Goal: Information Seeking & Learning: Learn about a topic

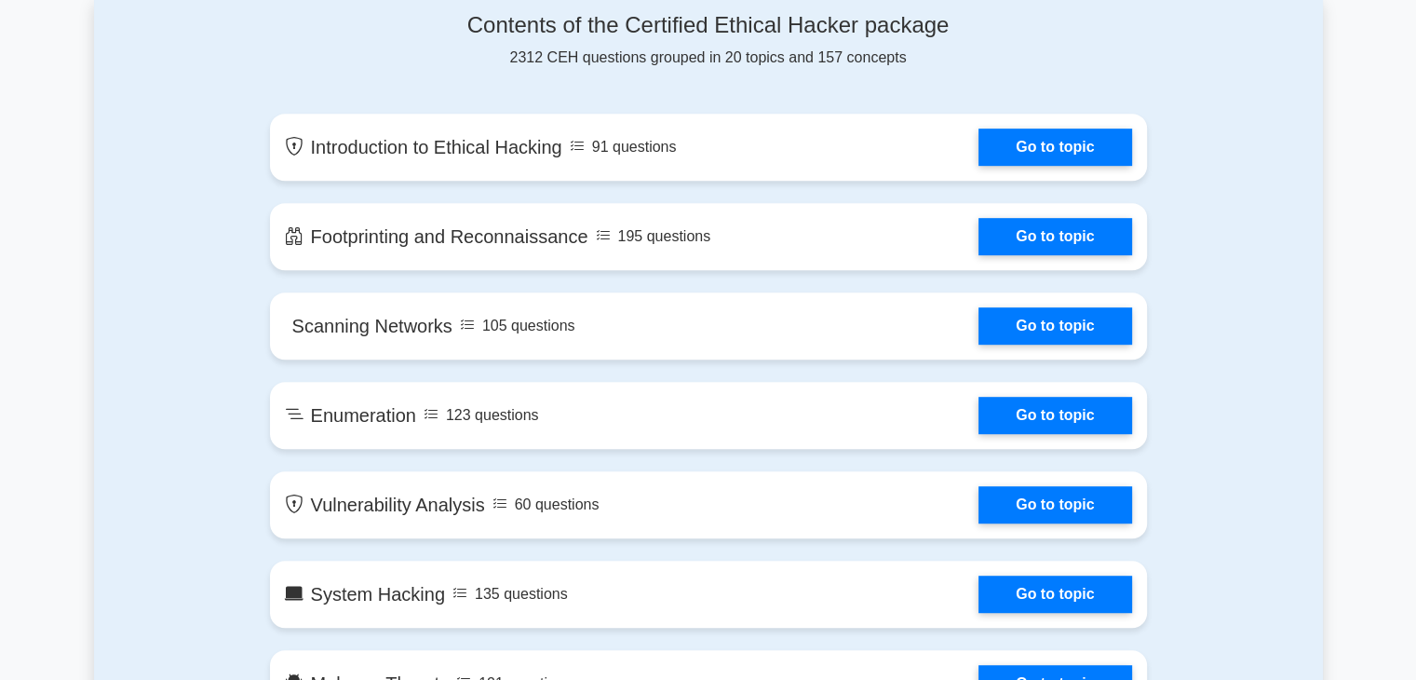
scroll to position [998, 0]
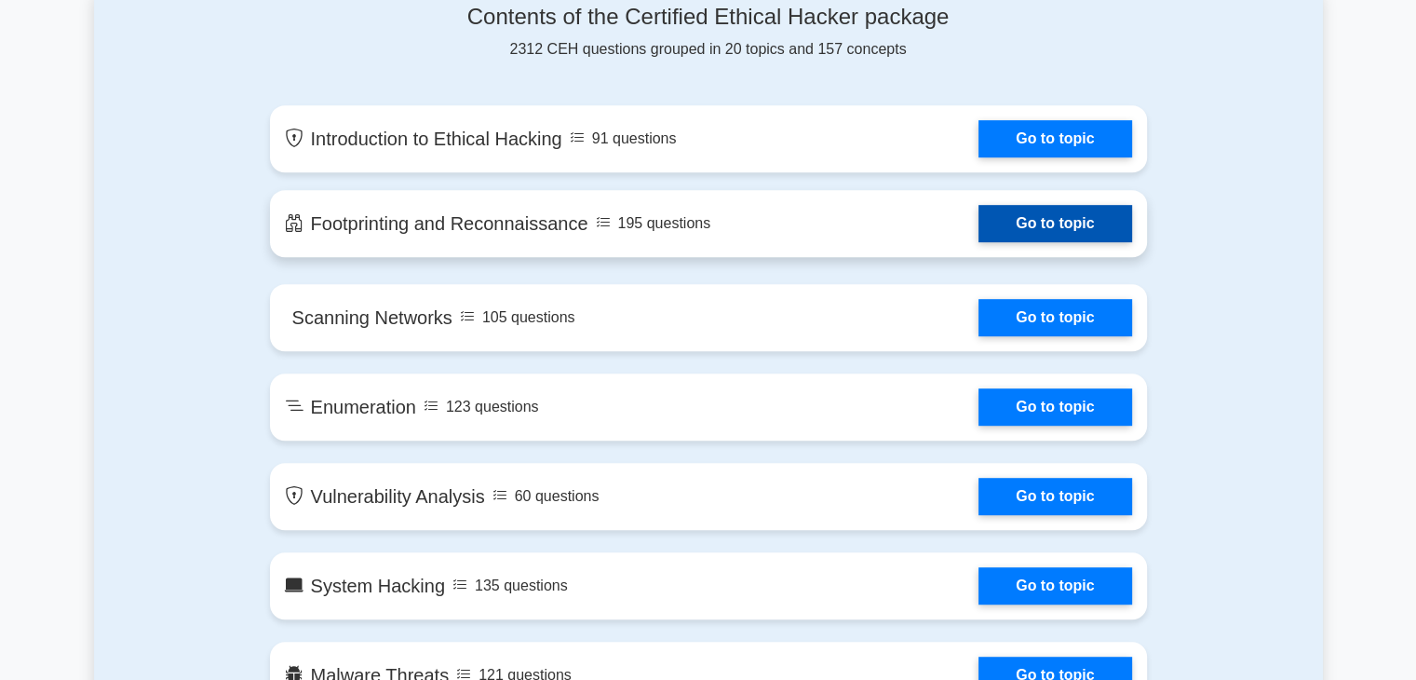
click at [1009, 232] on link "Go to topic" at bounding box center [1054, 223] width 153 height 37
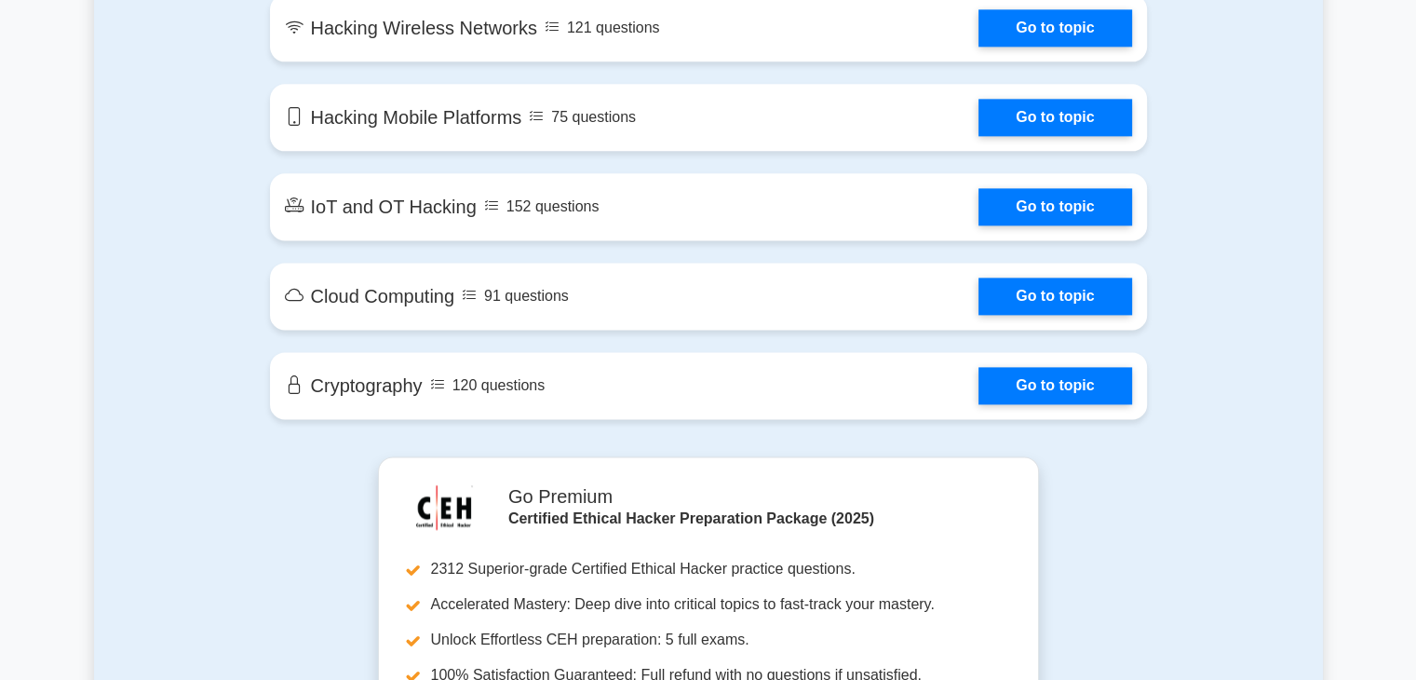
scroll to position [2454, 0]
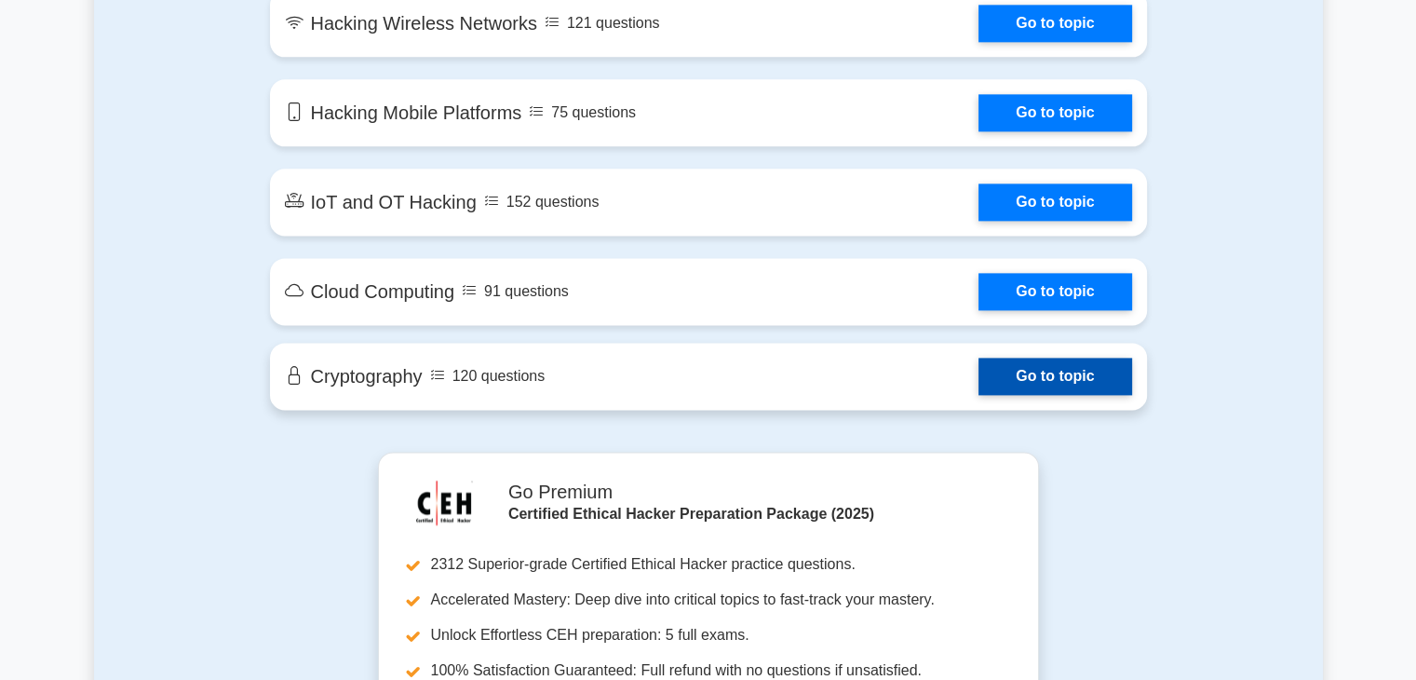
click at [1035, 380] on link "Go to topic" at bounding box center [1054, 376] width 153 height 37
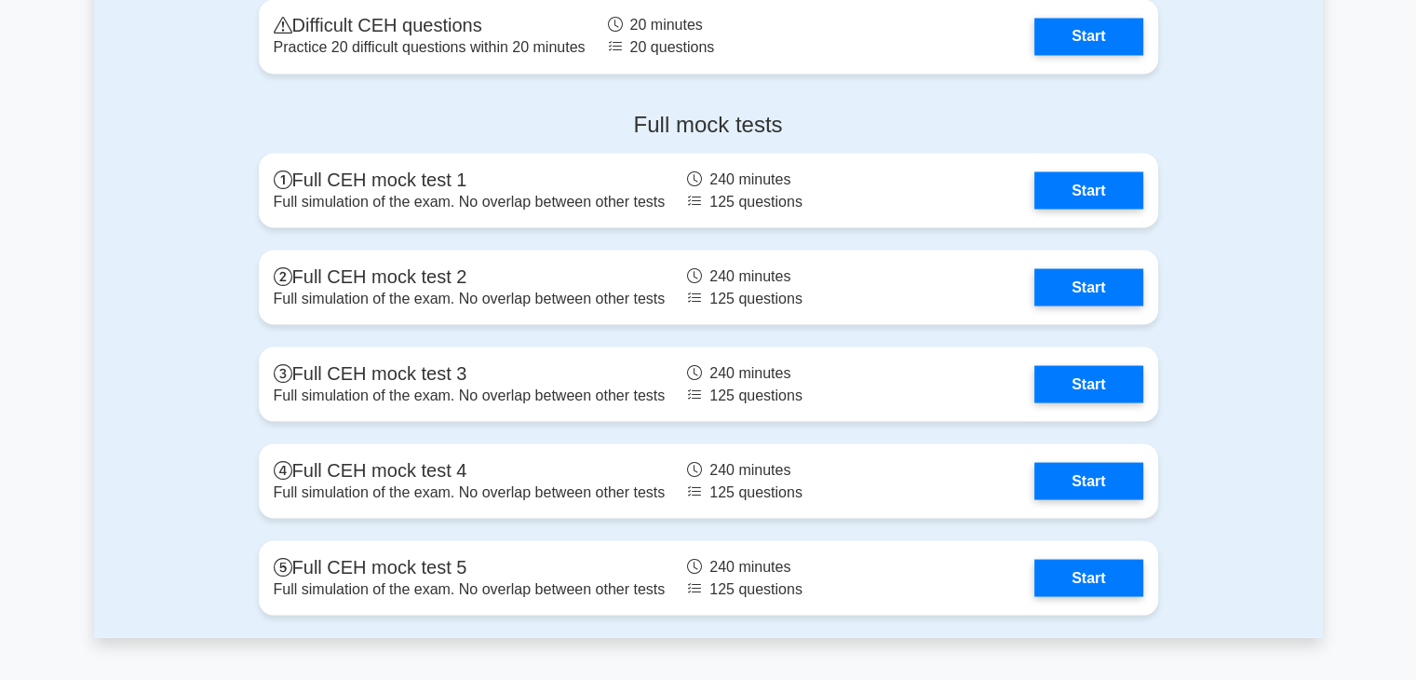
scroll to position [3460, 0]
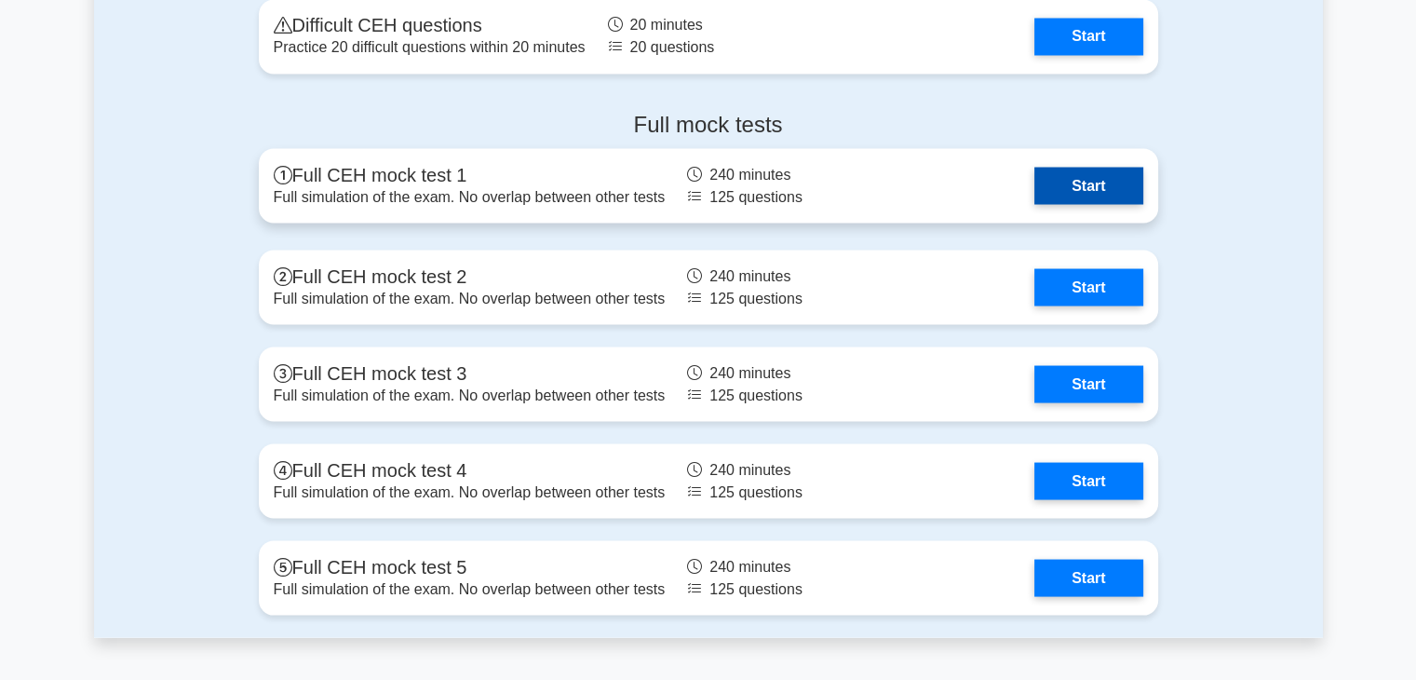
click at [1075, 172] on link "Start" at bounding box center [1088, 185] width 108 height 37
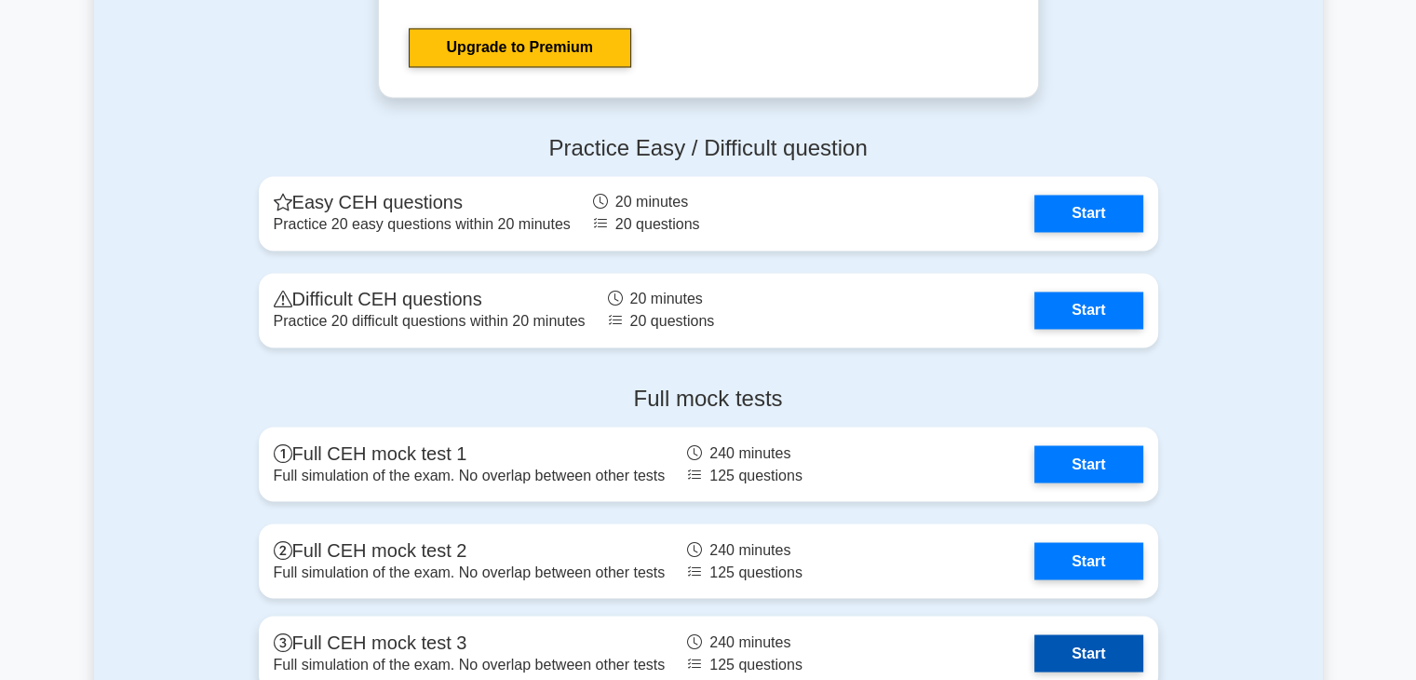
scroll to position [3187, 0]
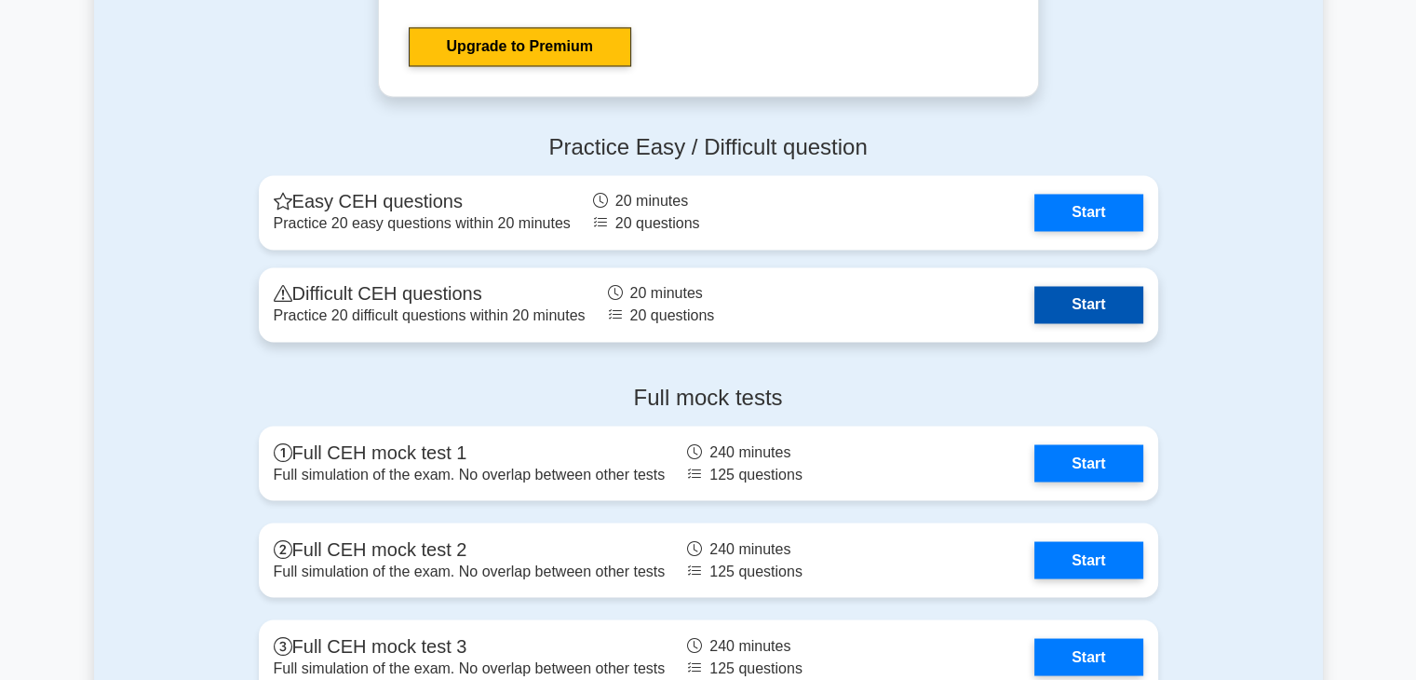
click at [1061, 314] on link "Start" at bounding box center [1088, 304] width 108 height 37
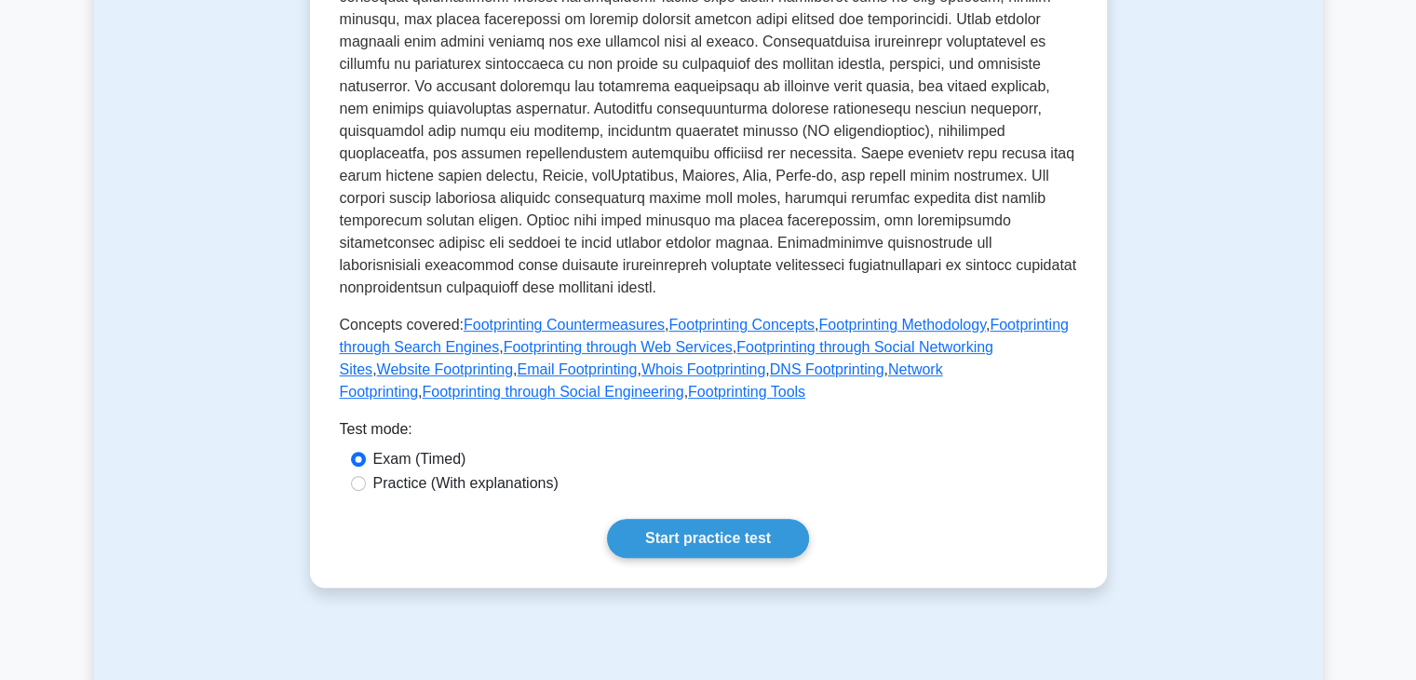
scroll to position [681, 0]
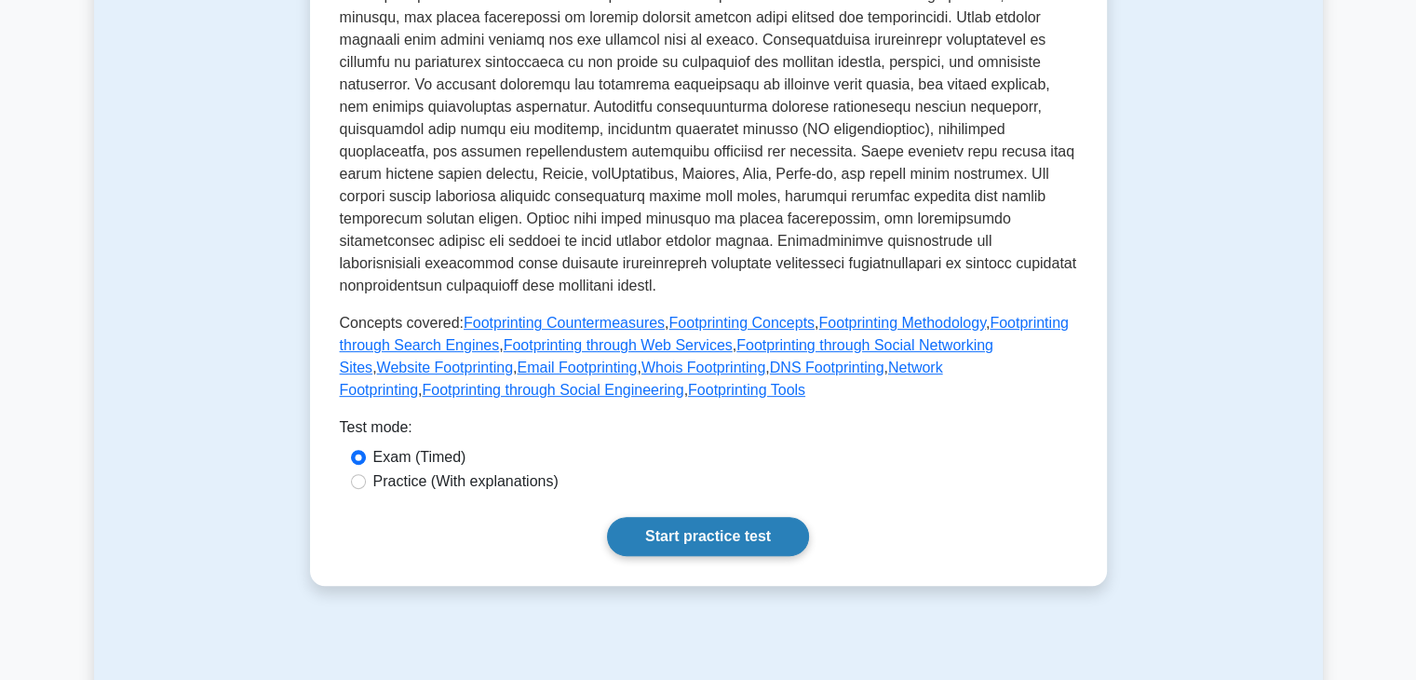
click at [692, 527] on link "Start practice test" at bounding box center [708, 536] width 202 height 39
click at [679, 517] on link "Start practice test" at bounding box center [708, 536] width 202 height 39
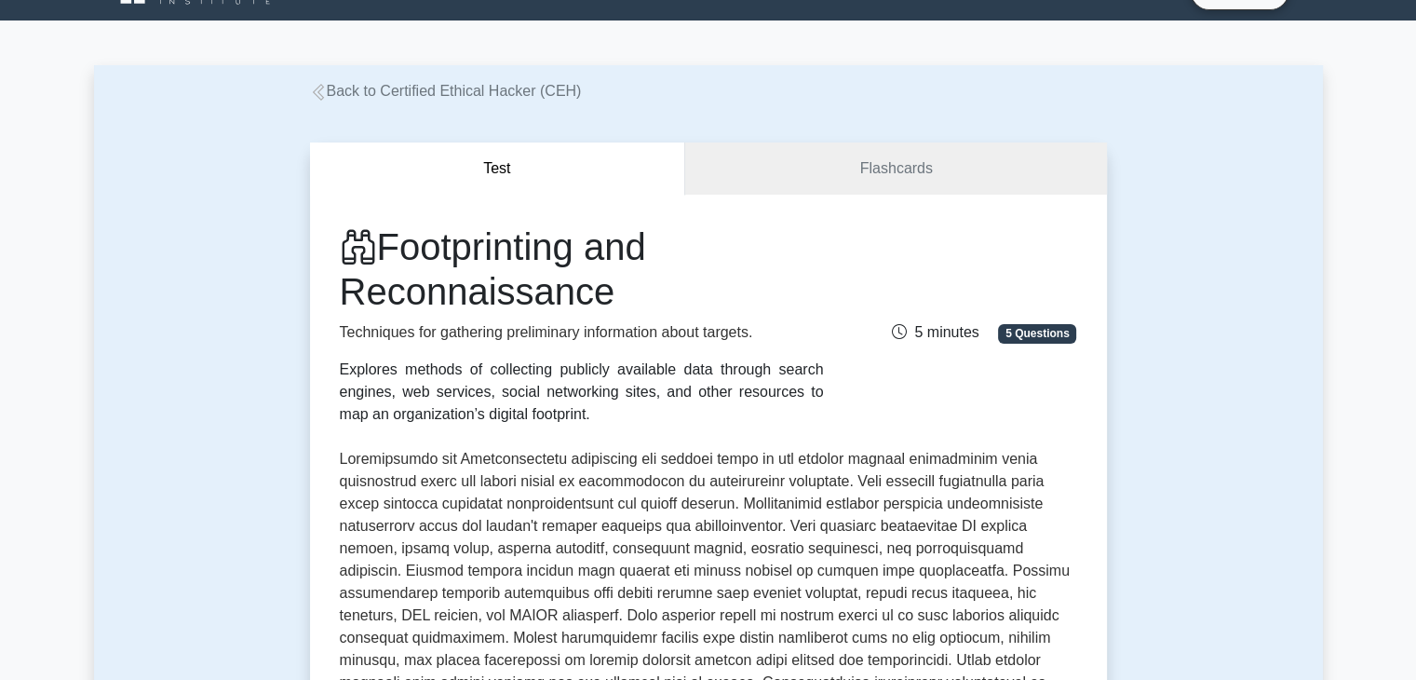
scroll to position [36, 0]
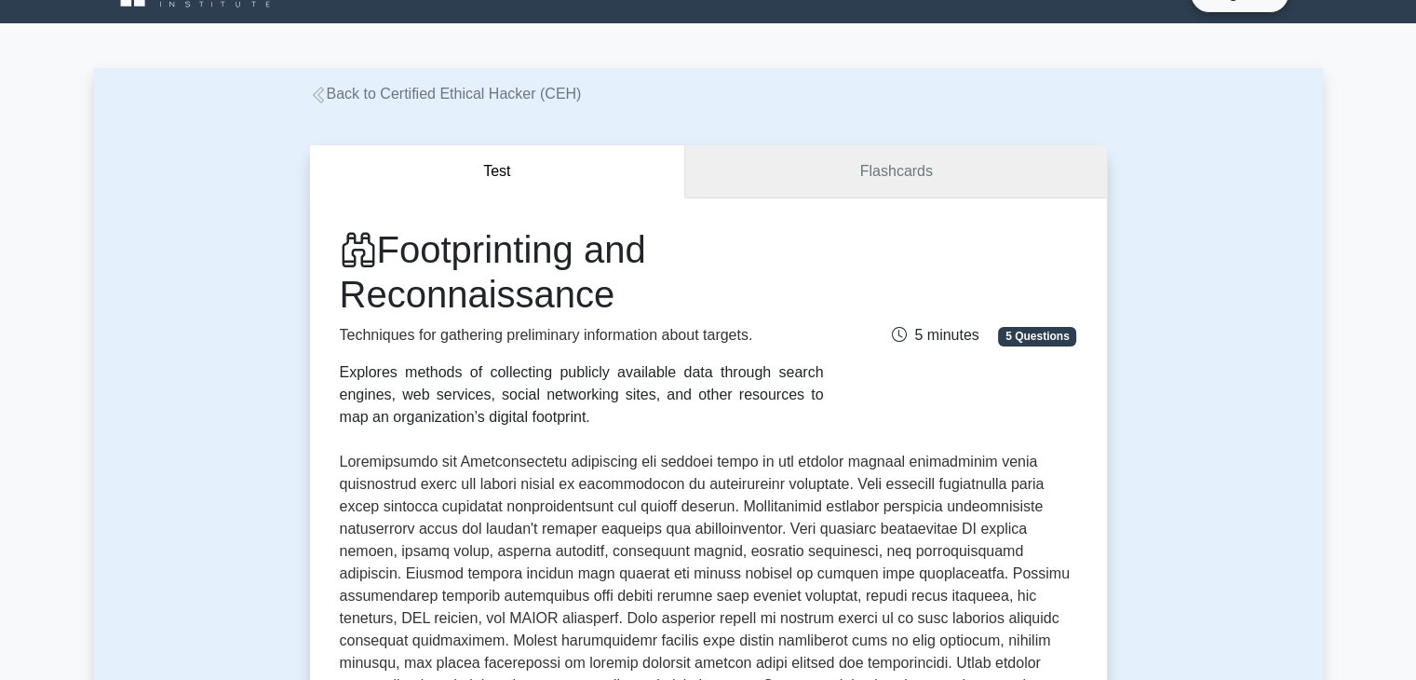
click at [842, 159] on link "Flashcards" at bounding box center [895, 171] width 421 height 53
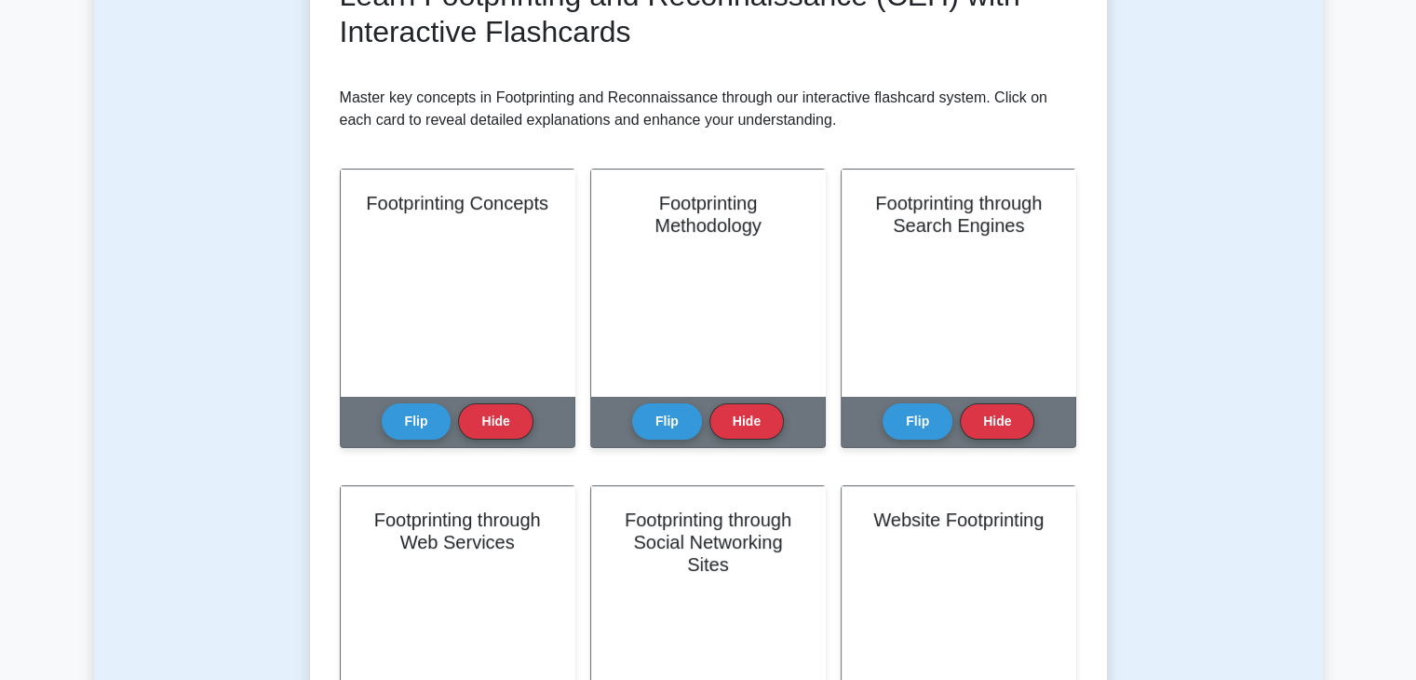
scroll to position [320, 0]
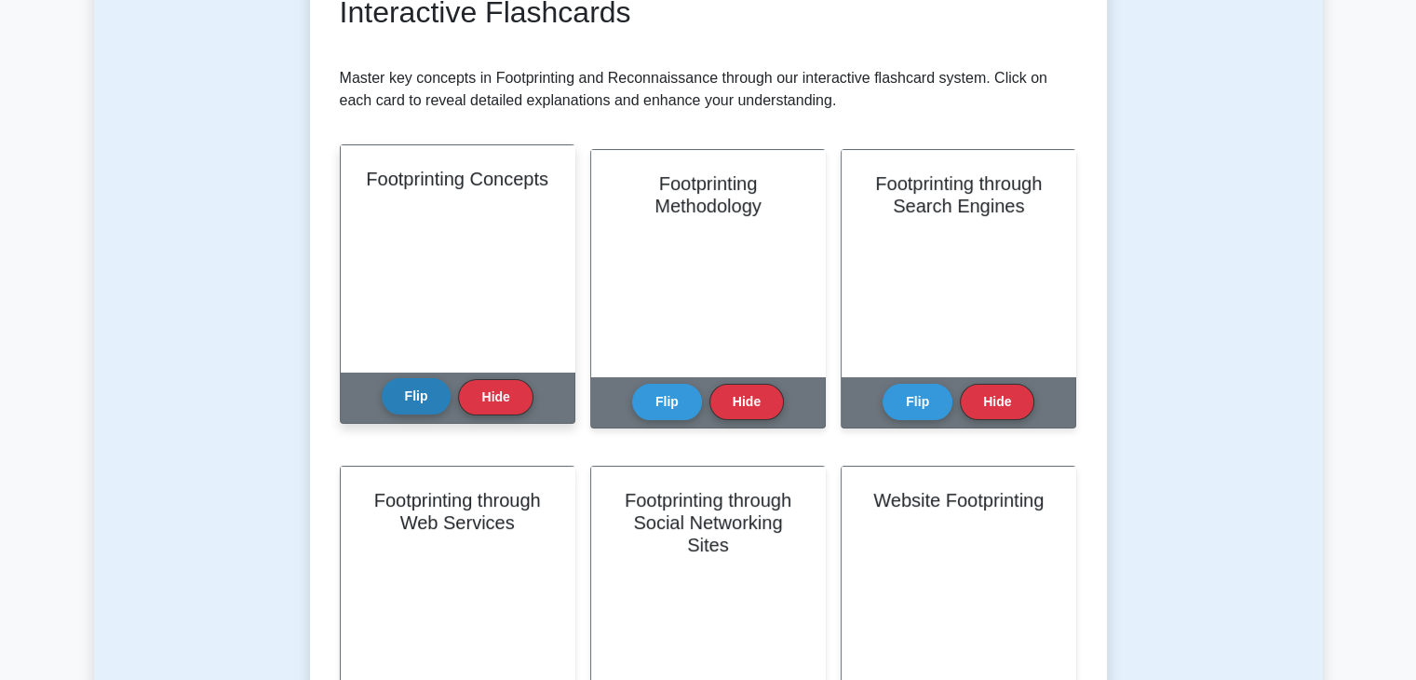
click at [417, 400] on button "Flip" at bounding box center [417, 396] width 70 height 36
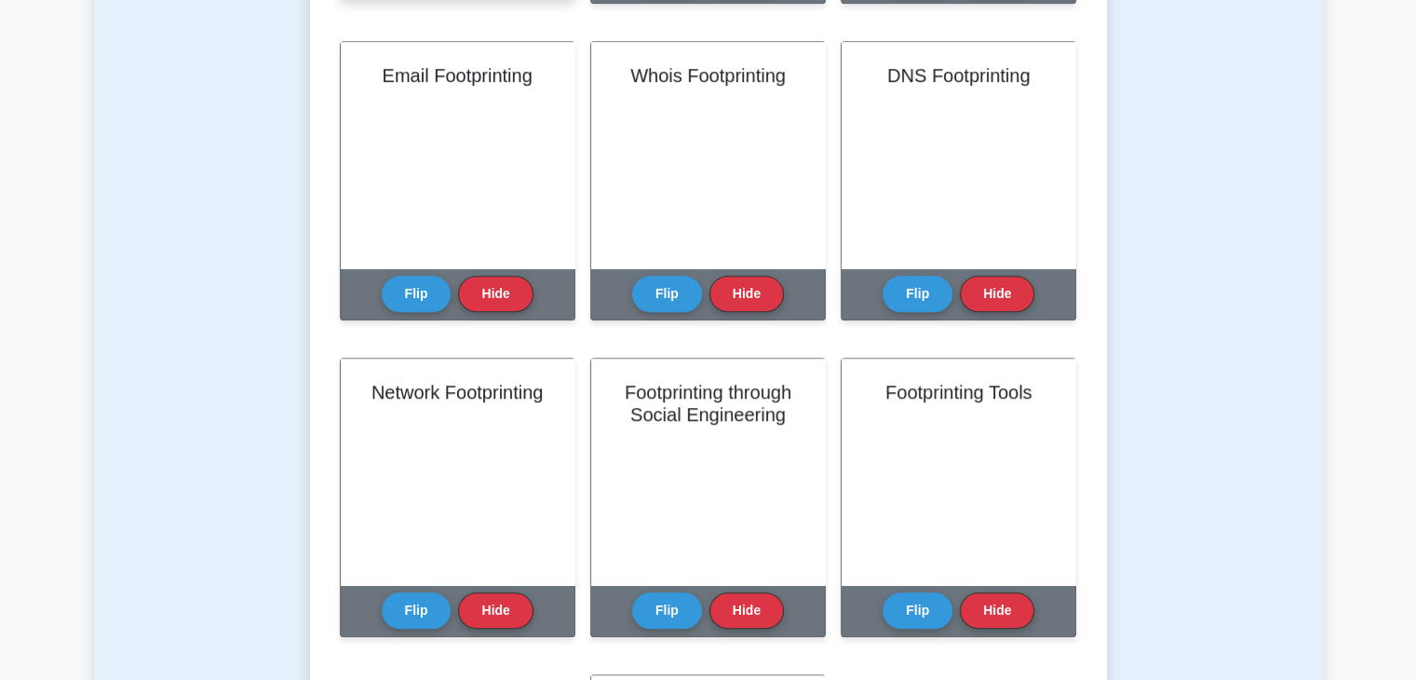
scroll to position [1061, 0]
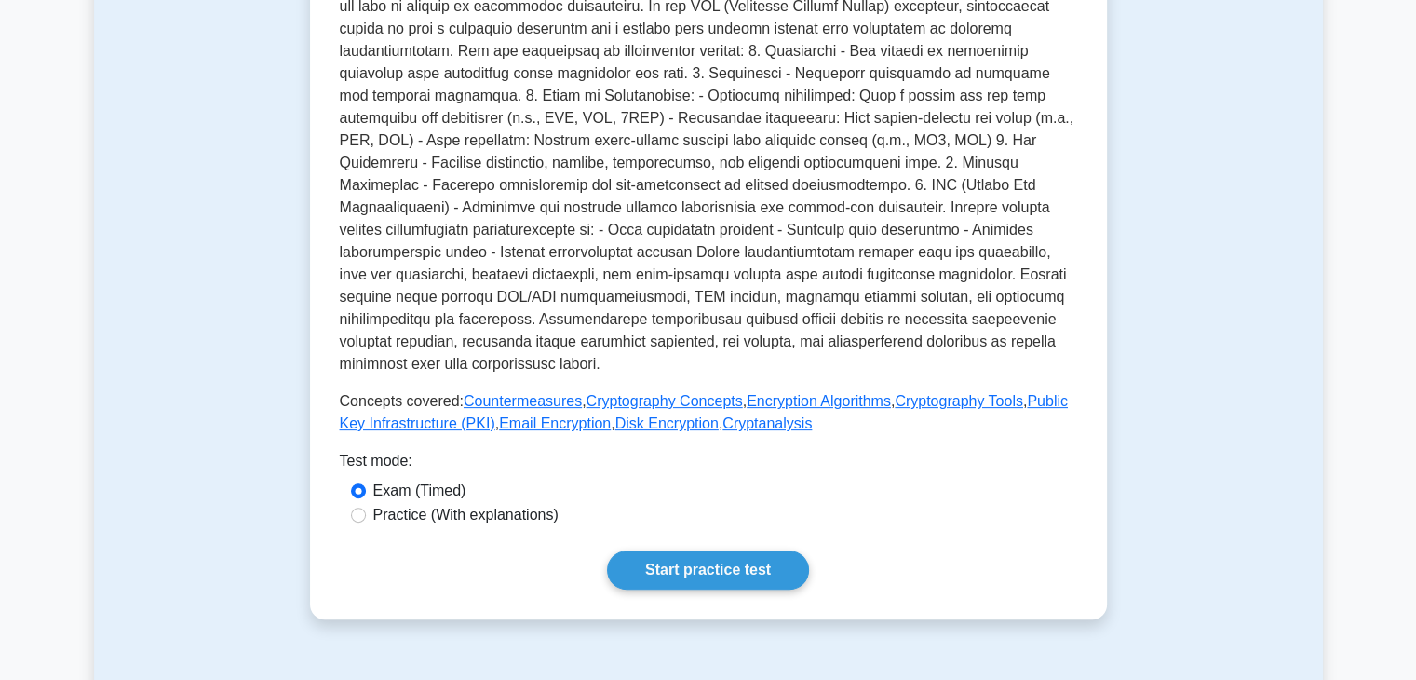
scroll to position [521, 0]
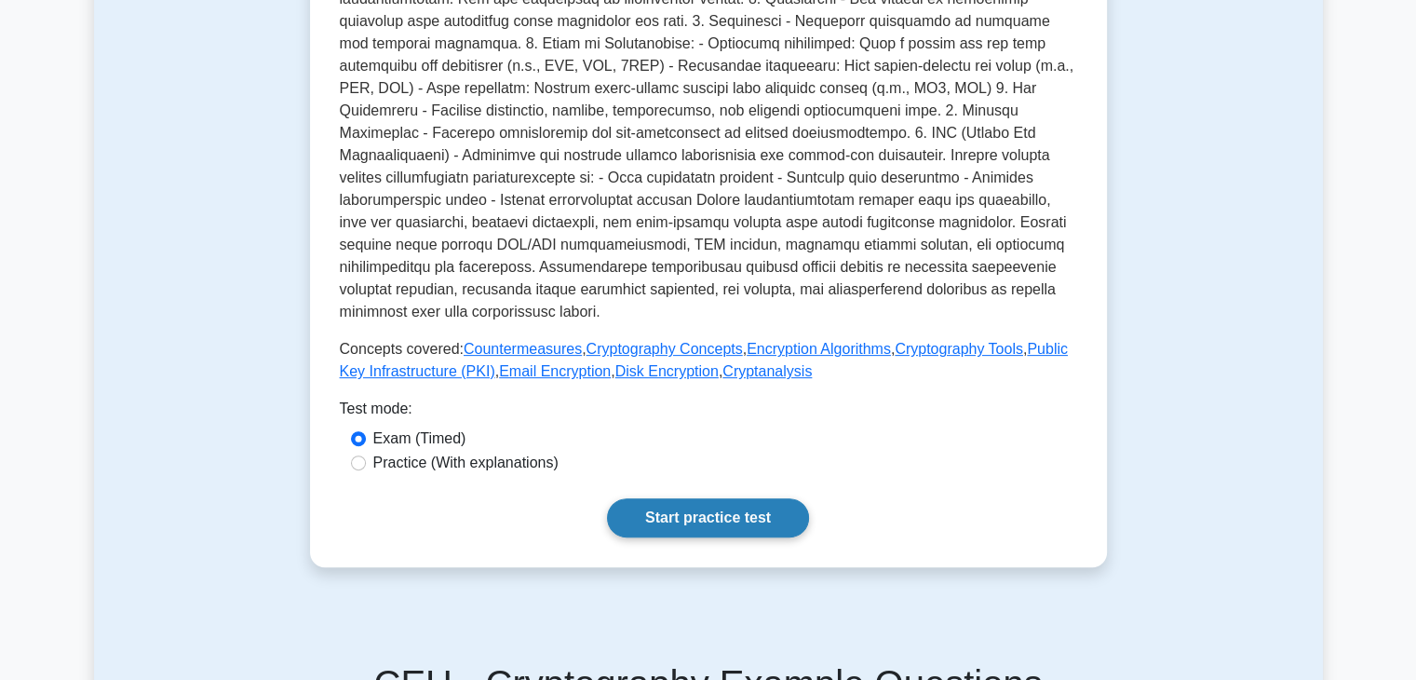
click at [702, 498] on link "Start practice test" at bounding box center [708, 517] width 202 height 39
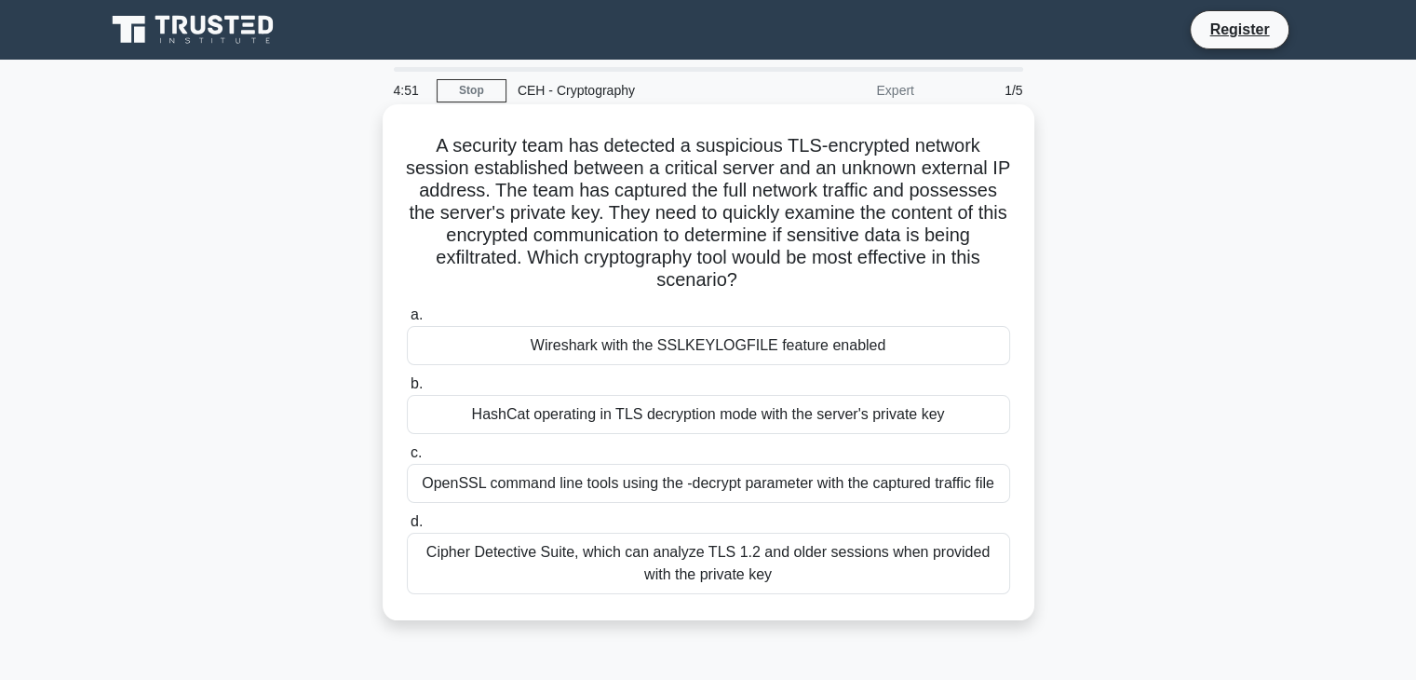
click at [704, 349] on div "Wireshark with the SSLKEYLOGFILE feature enabled" at bounding box center [708, 345] width 603 height 39
click at [407, 321] on input "a. Wireshark with the SSLKEYLOGFILE feature enabled" at bounding box center [407, 315] width 0 height 12
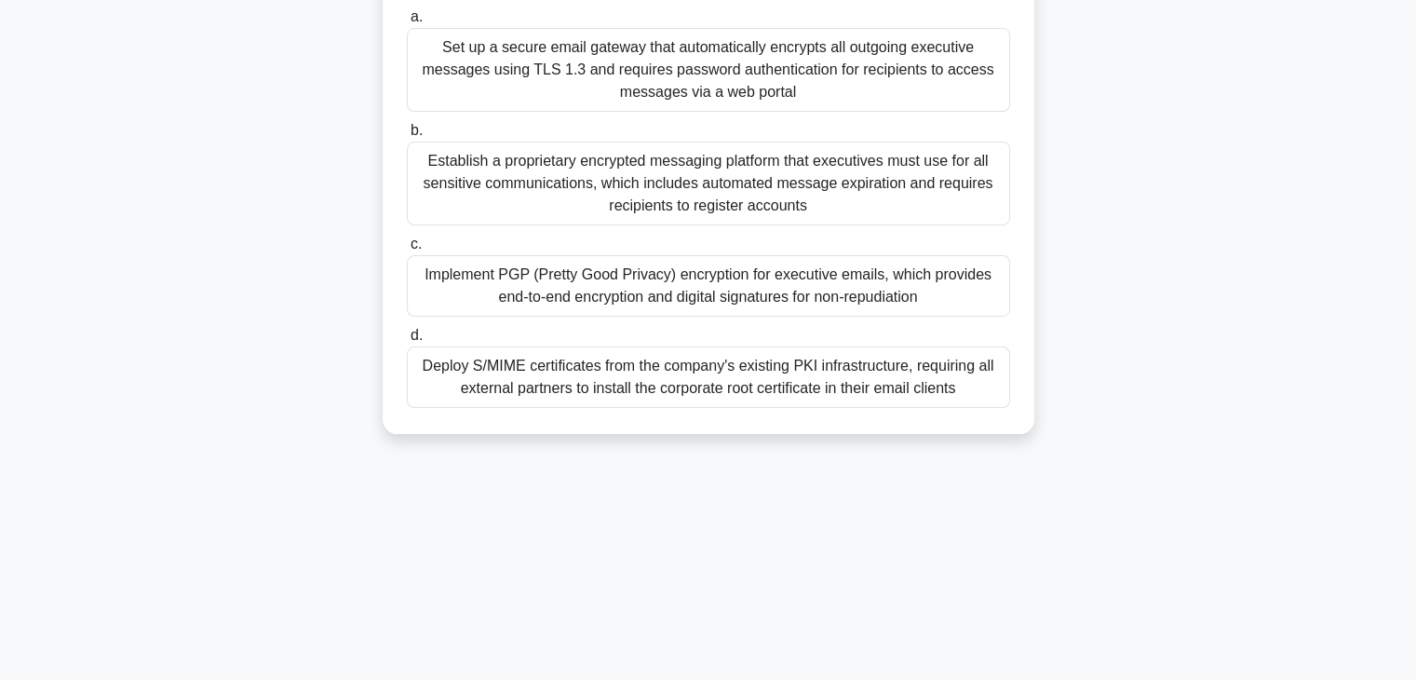
scroll to position [327, 0]
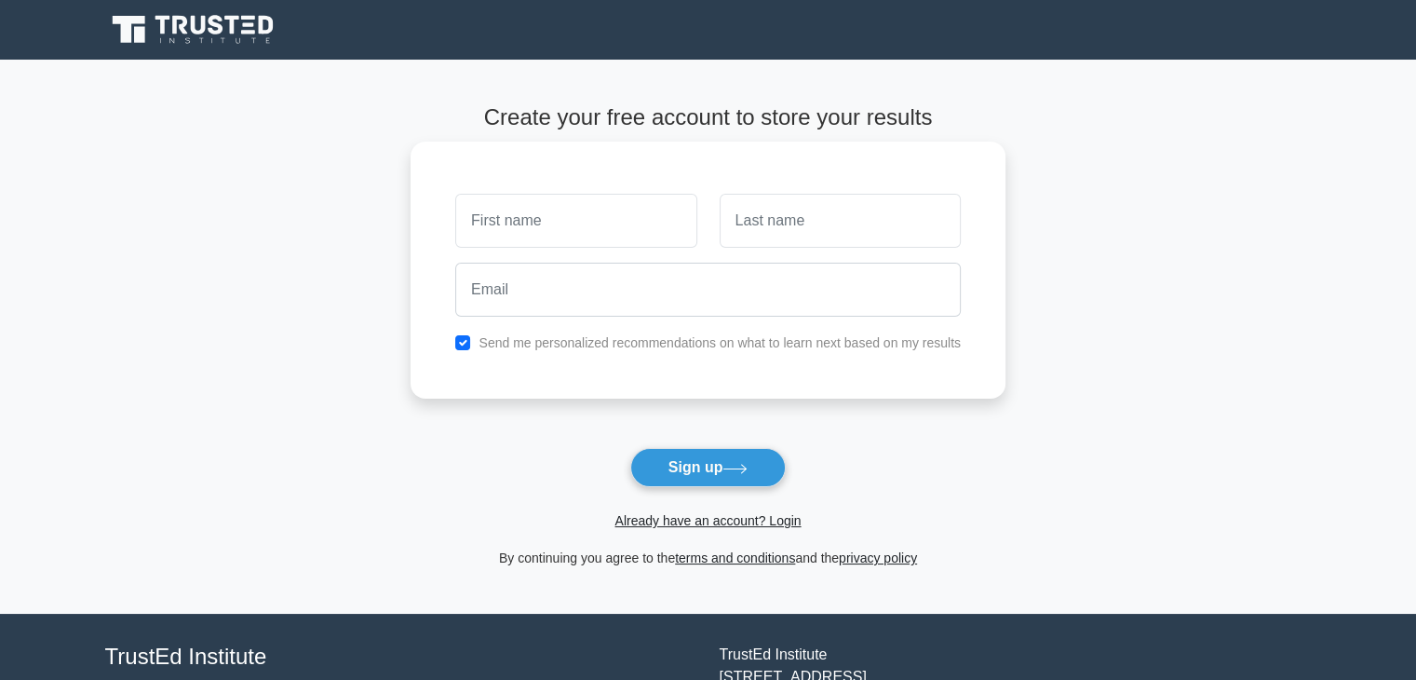
click at [564, 221] on input "text" at bounding box center [575, 221] width 241 height 54
type input "Arillash"
type input "[PERSON_NAME]"
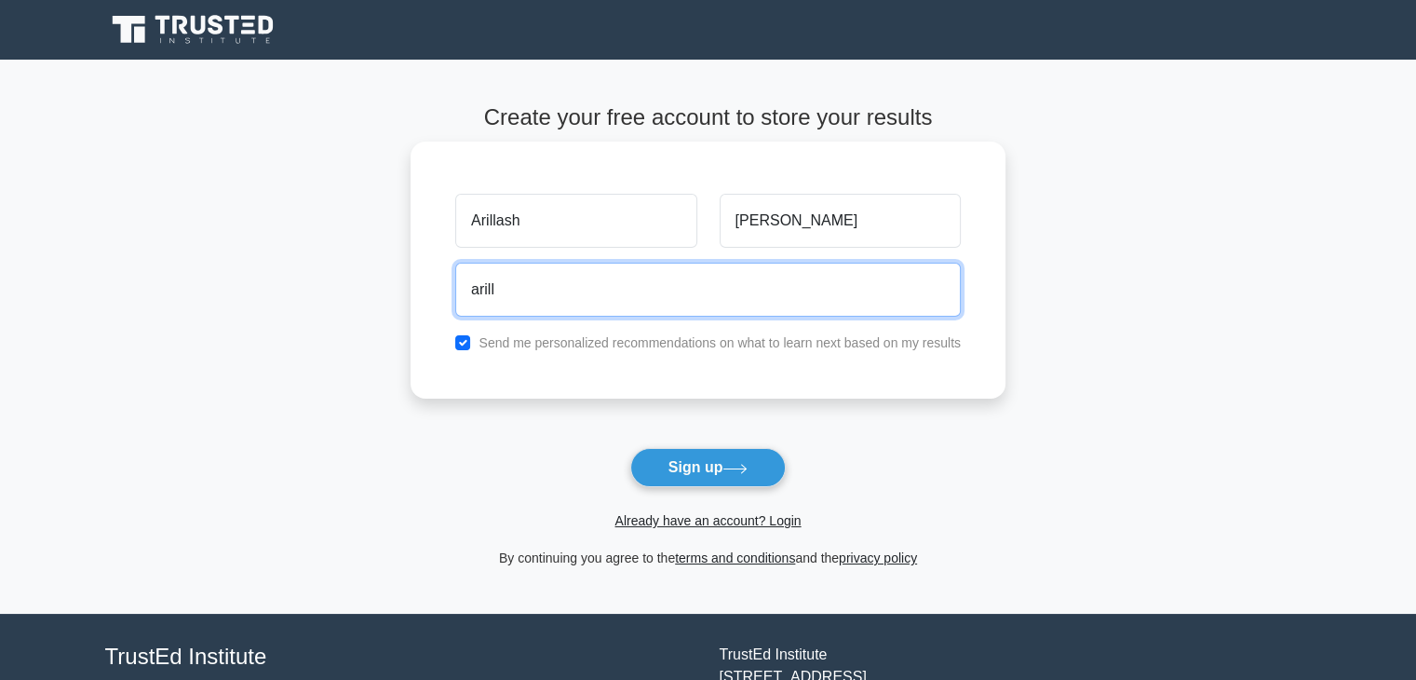
type input "[EMAIL_ADDRESS][DOMAIN_NAME]"
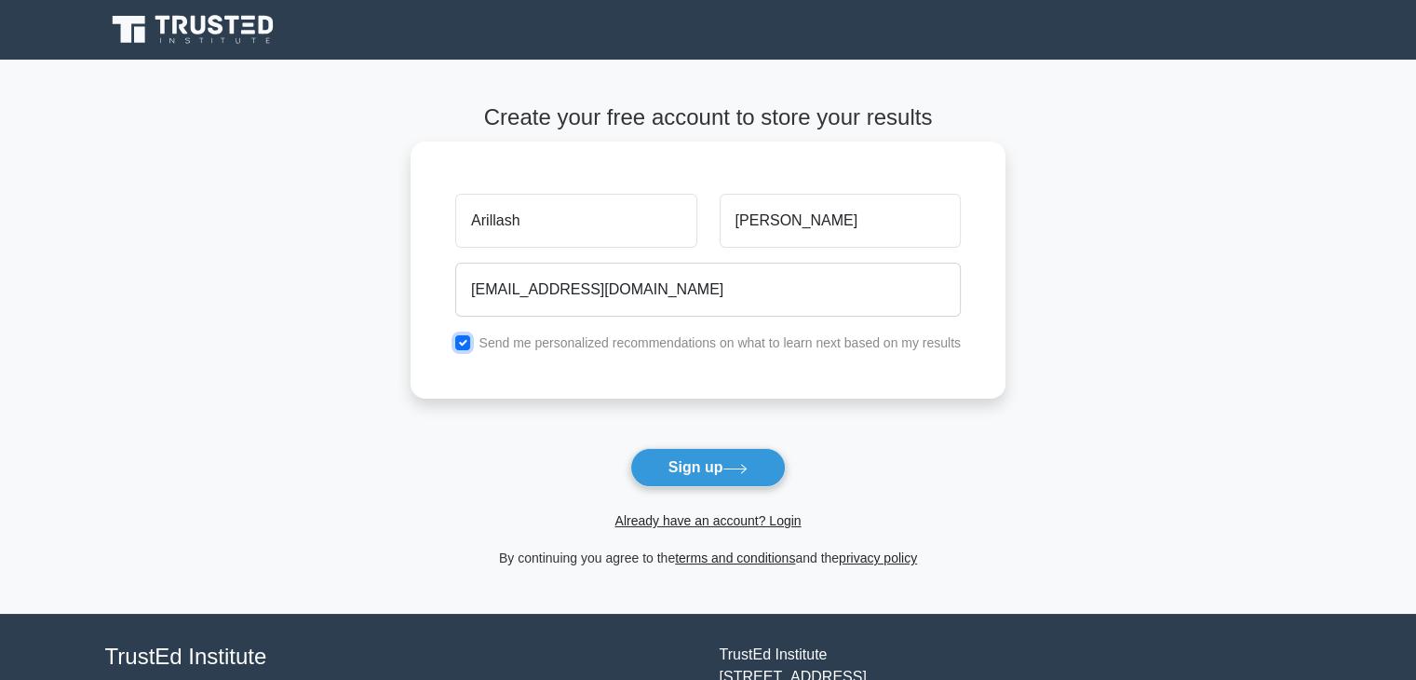
click at [467, 346] on input "checkbox" at bounding box center [462, 342] width 15 height 15
checkbox input "false"
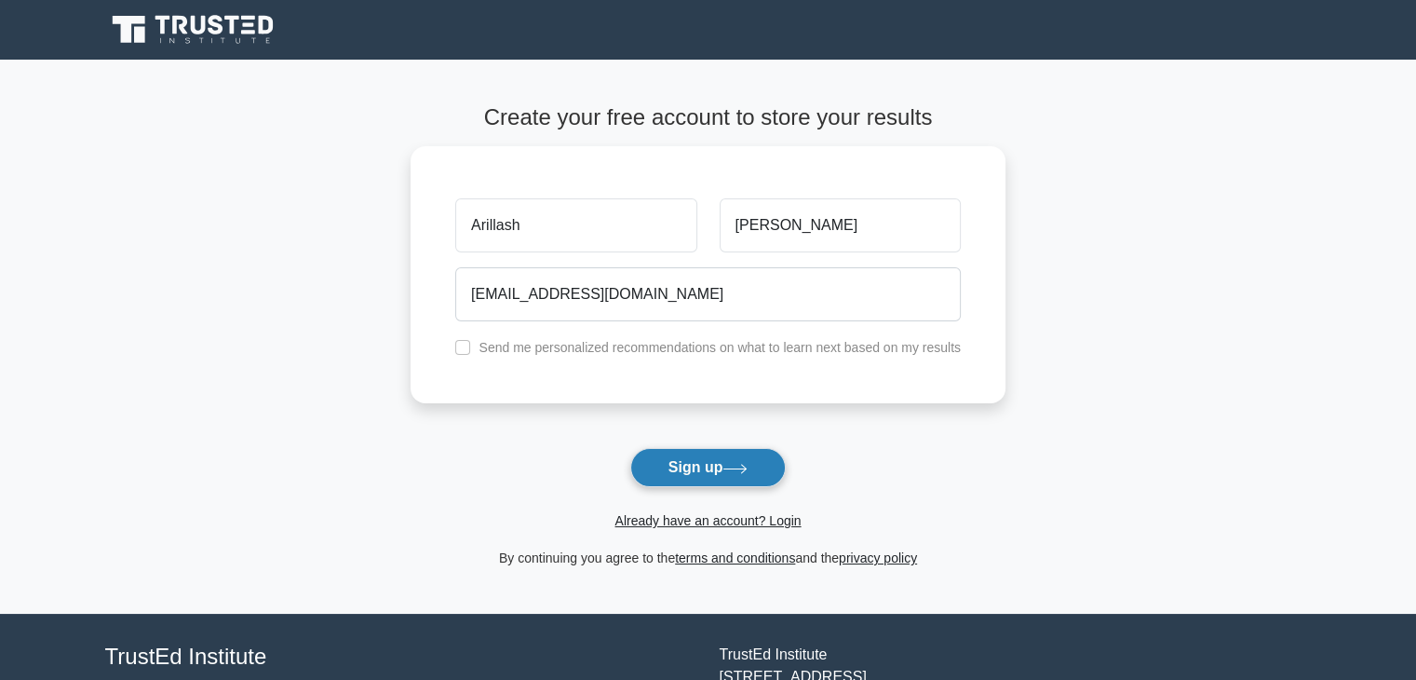
click at [724, 469] on button "Sign up" at bounding box center [708, 467] width 156 height 39
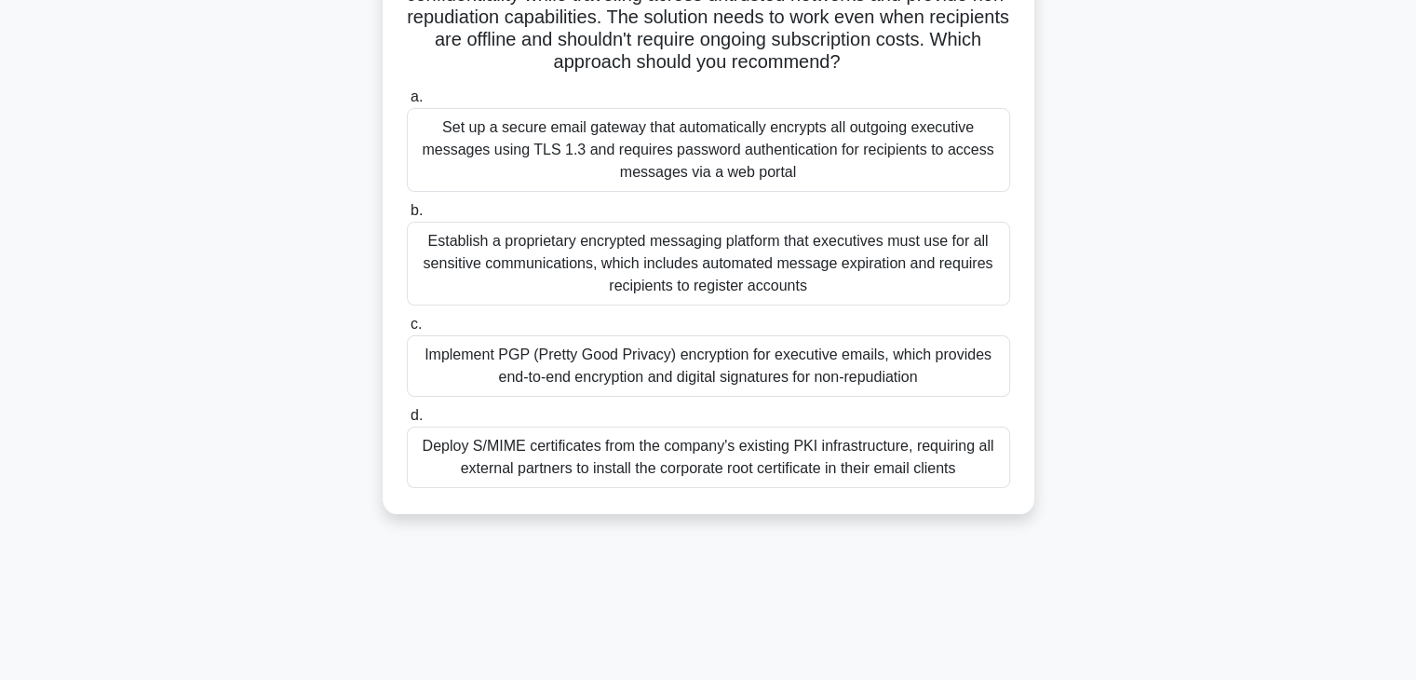
scroll to position [234, 0]
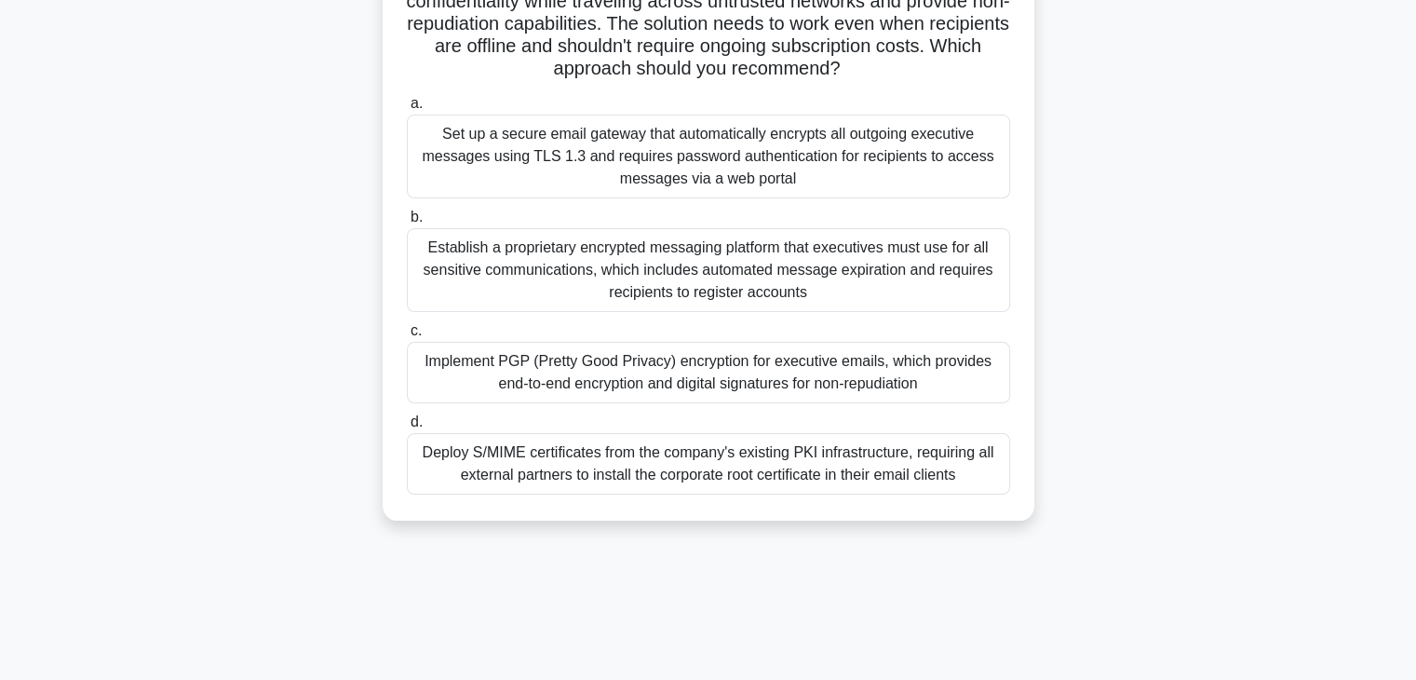
click at [722, 206] on div "a. Set up a secure email gateway that automatically encrypts all outgoing execu…" at bounding box center [709, 293] width 626 height 410
click at [722, 181] on div "Set up a secure email gateway that automatically encrypts all outgoing executiv…" at bounding box center [708, 157] width 603 height 84
click at [407, 110] on input "a. Set up a secure email gateway that automatically encrypts all outgoing execu…" at bounding box center [407, 104] width 0 height 12
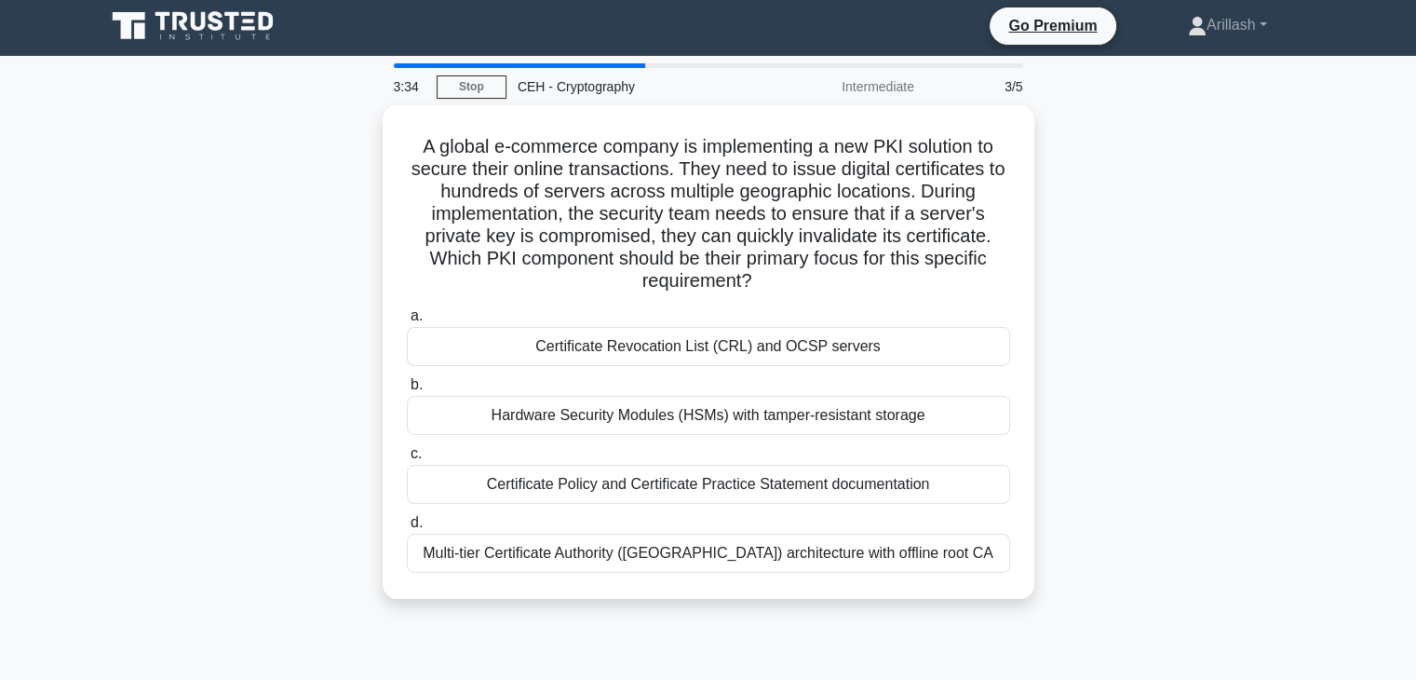
scroll to position [0, 0]
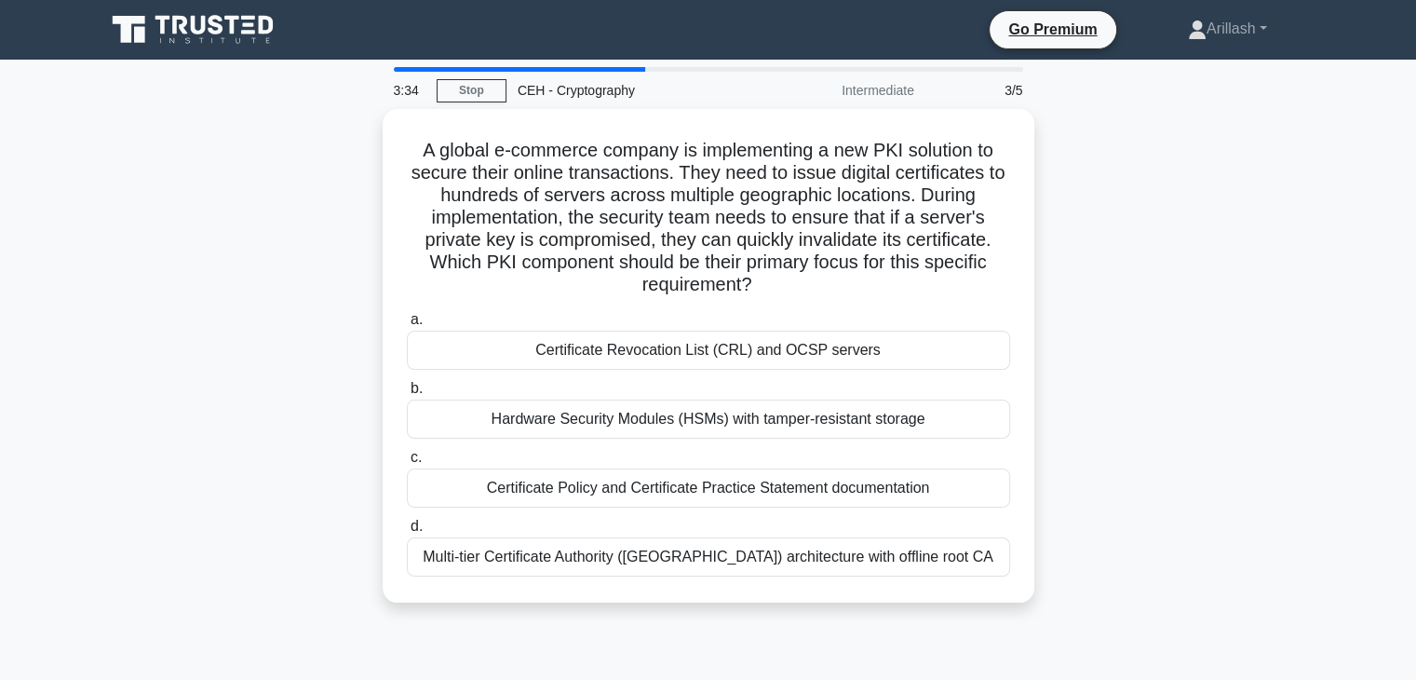
click at [722, 181] on h5 "A global e-commerce company is implementing a new PKI solution to secure their …" at bounding box center [708, 218] width 607 height 158
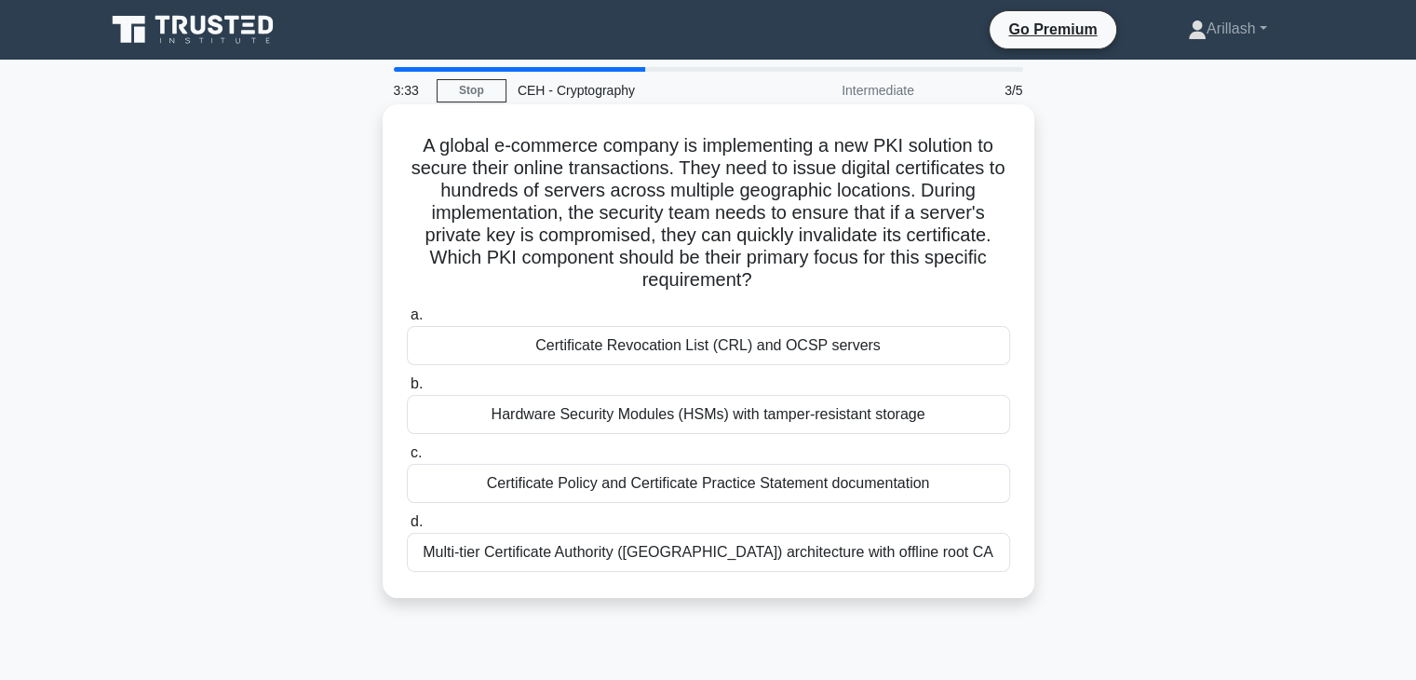
click at [712, 352] on div "Certificate Revocation List (CRL) and OCSP servers" at bounding box center [708, 345] width 603 height 39
click at [407, 321] on input "a. Certificate Revocation List (CRL) and OCSP servers" at bounding box center [407, 315] width 0 height 12
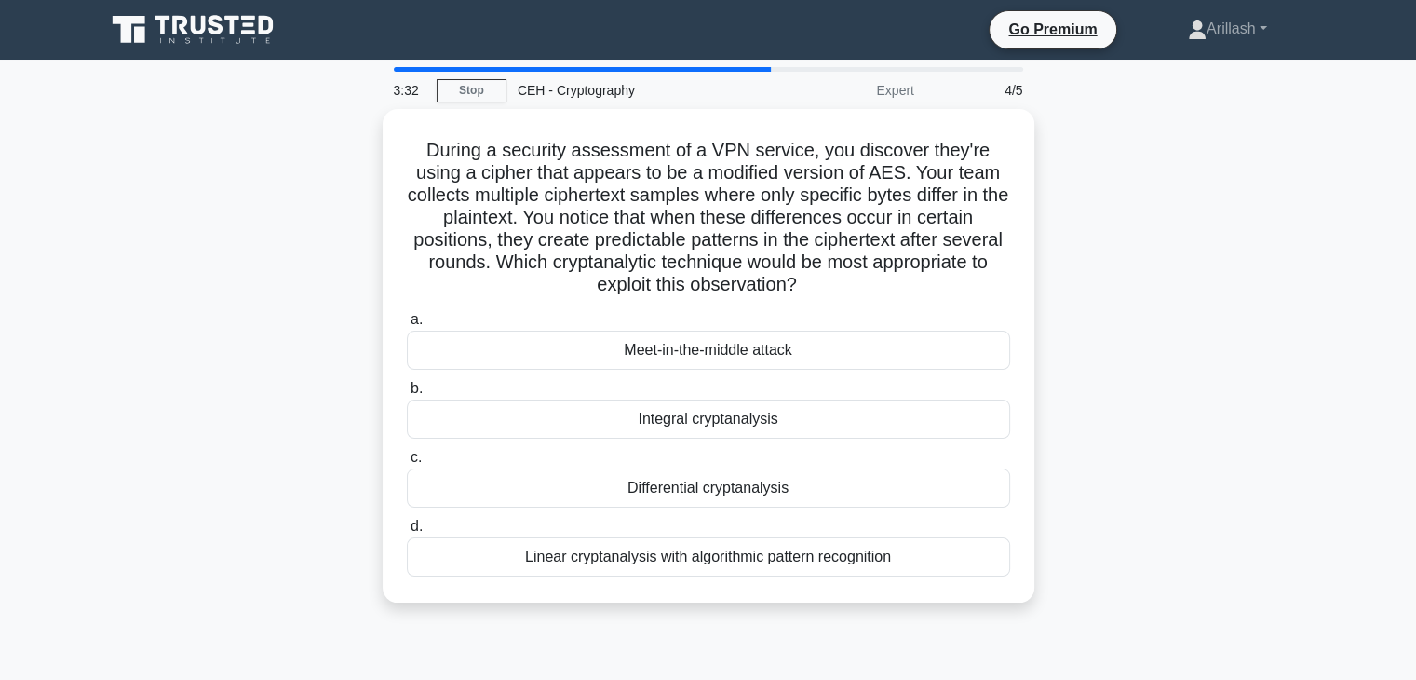
click at [712, 352] on div "Meet-in-the-middle attack" at bounding box center [708, 350] width 603 height 39
click at [407, 326] on input "a. Meet-in-the-middle attack" at bounding box center [407, 320] width 0 height 12
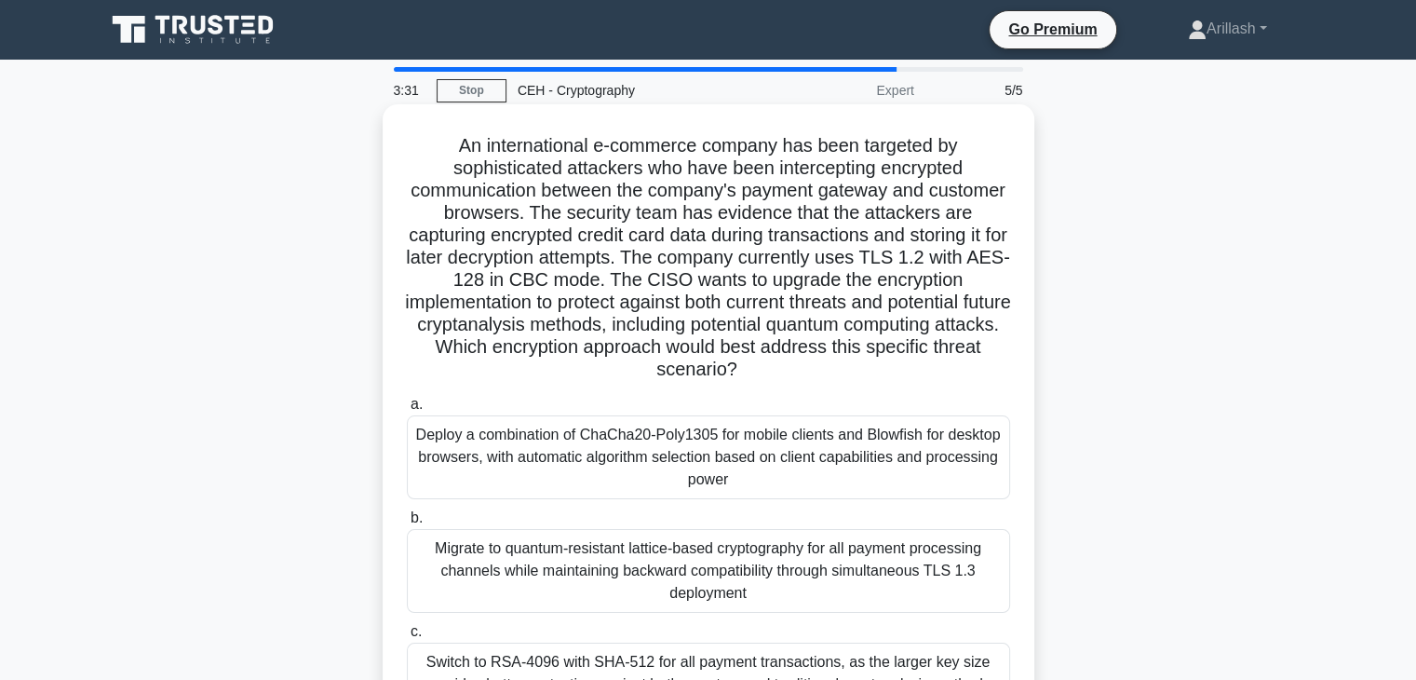
click at [693, 462] on div "Deploy a combination of ChaCha20-Poly1305 for mobile clients and Blowfish for d…" at bounding box center [708, 457] width 603 height 84
click at [407, 411] on input "a. Deploy a combination of ChaCha20-Poly1305 for mobile clients and Blowfish fo…" at bounding box center [407, 404] width 0 height 12
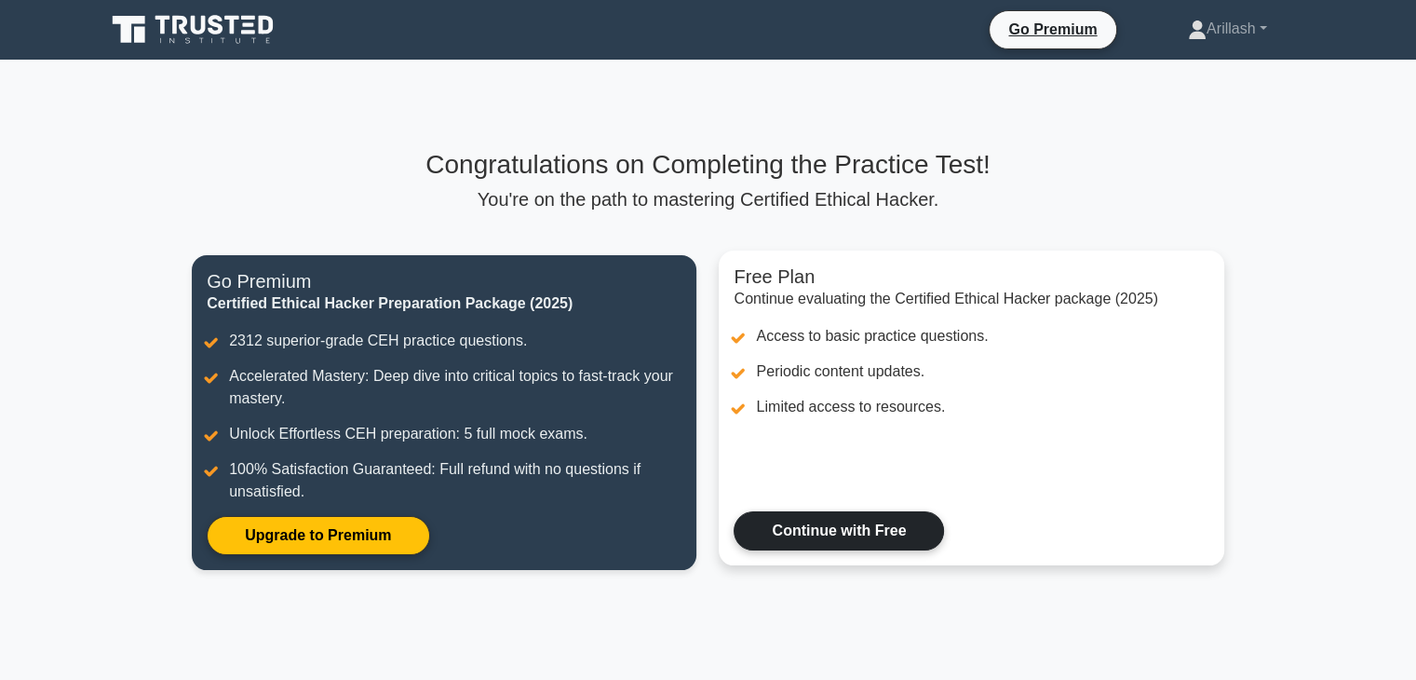
click at [830, 533] on link "Continue with Free" at bounding box center [839, 530] width 210 height 39
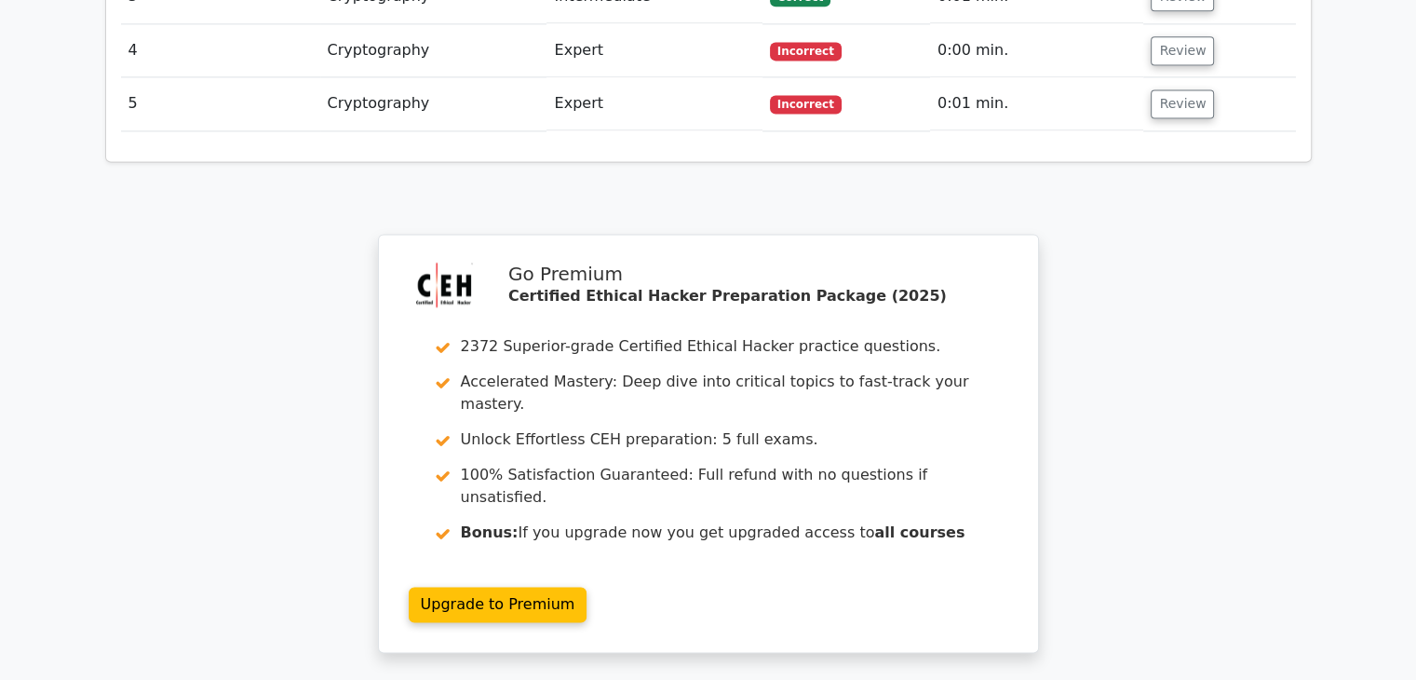
scroll to position [2614, 0]
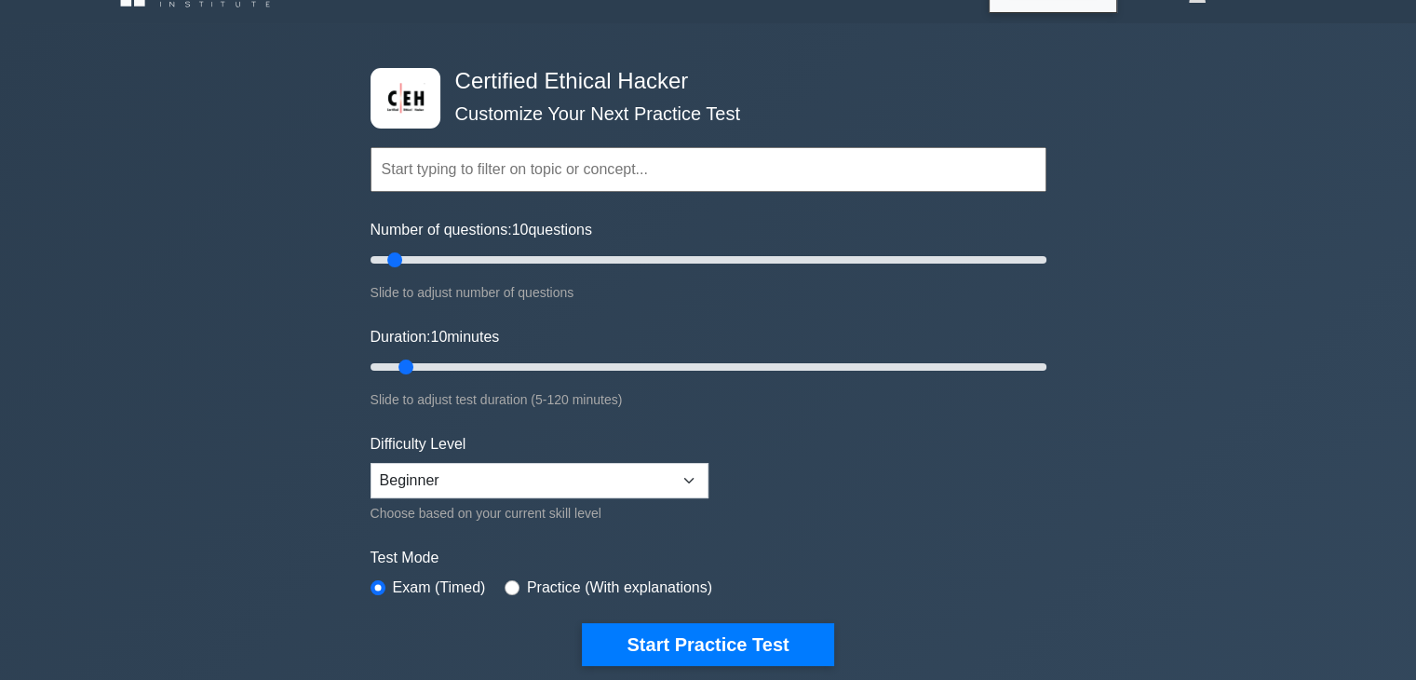
scroll to position [35, 0]
click at [593, 176] on input "text" at bounding box center [709, 170] width 676 height 45
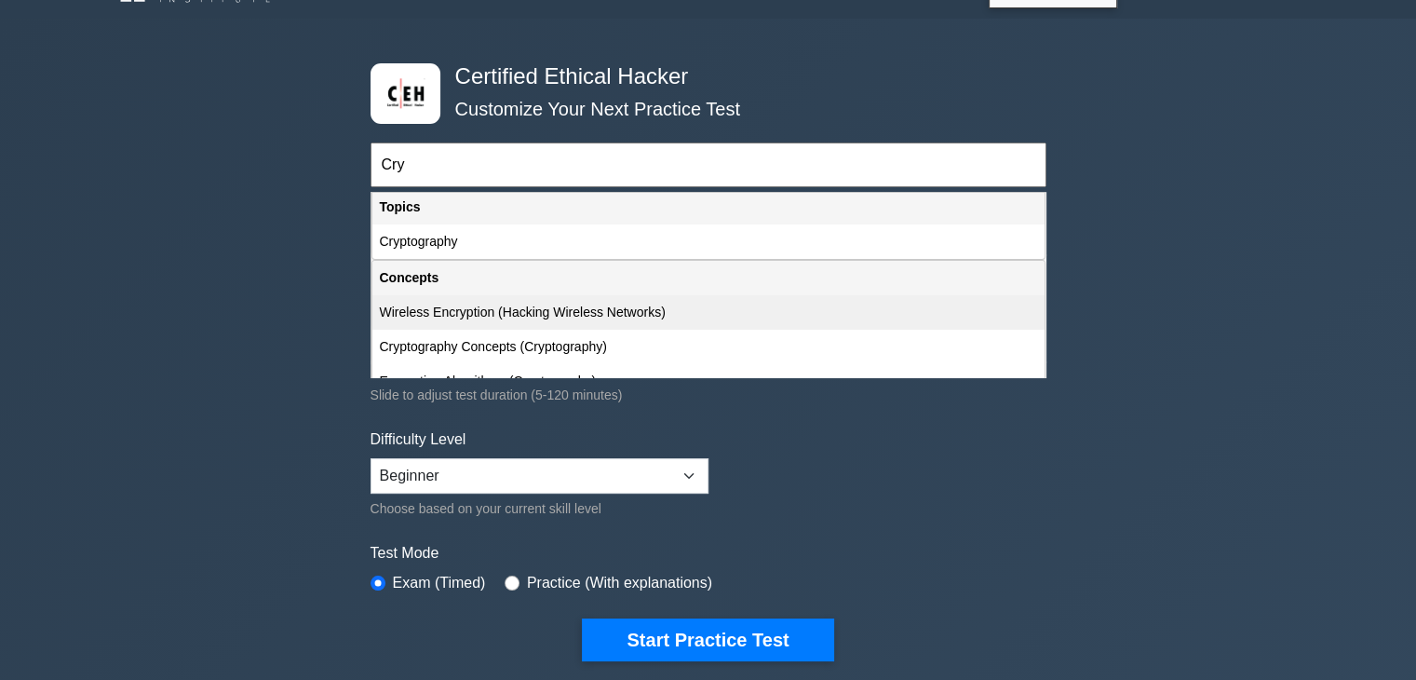
scroll to position [0, 0]
click at [517, 322] on div "Wireless Encryption (Hacking Wireless Networks)" at bounding box center [708, 316] width 672 height 34
type input "Wireless Encryption (Hacking Wireless Networks)"
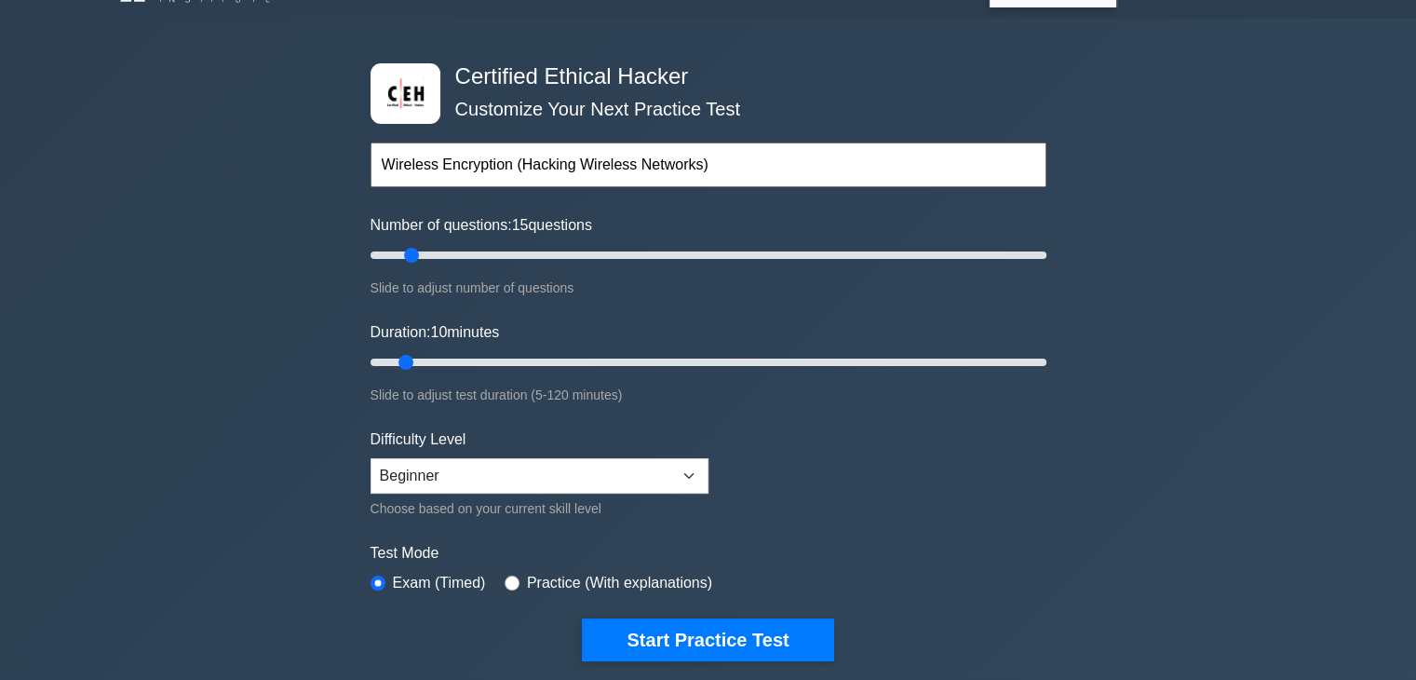
type input "10"
click at [397, 253] on input "Number of questions: 10 questions" at bounding box center [709, 255] width 676 height 22
drag, startPoint x: 410, startPoint y: 358, endPoint x: 472, endPoint y: 361, distance: 62.4
type input "20"
click at [472, 361] on input "Duration: 20 minutes" at bounding box center [709, 362] width 676 height 22
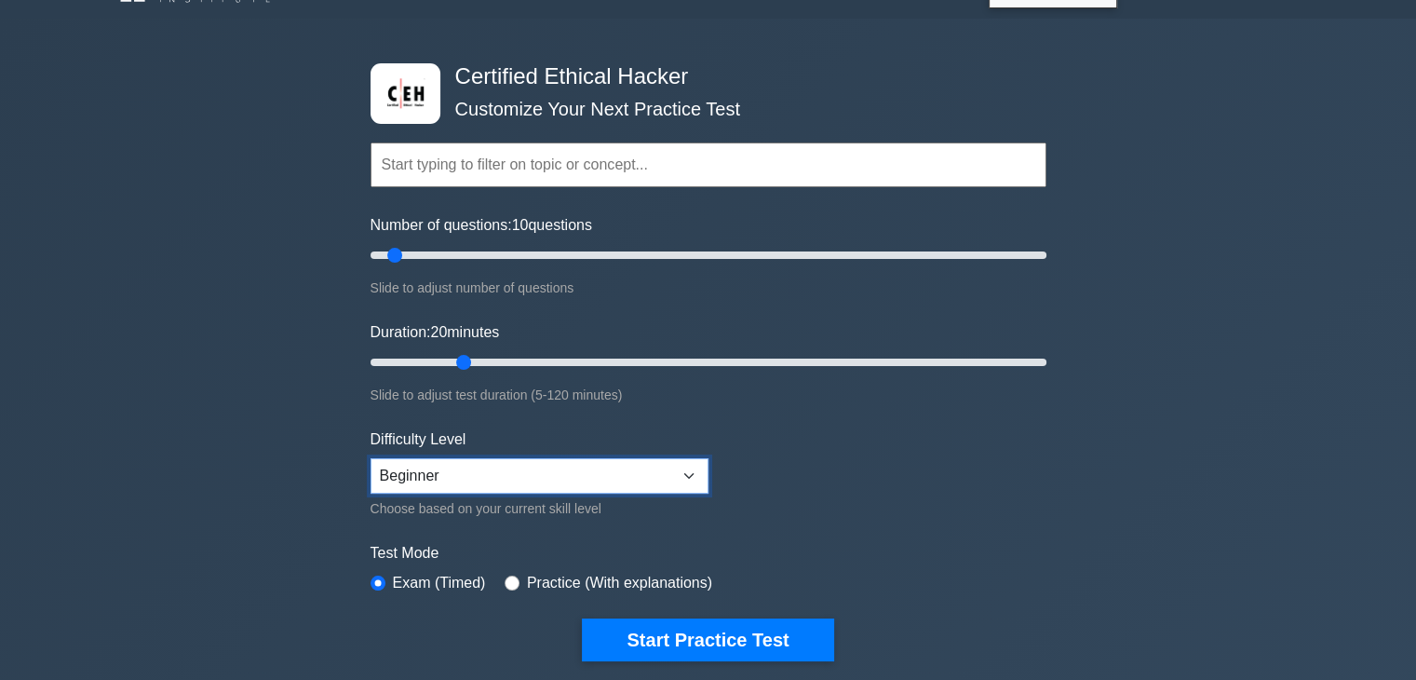
click at [503, 465] on select "Beginner Intermediate Expert" at bounding box center [540, 475] width 338 height 35
select select "intermediate"
click at [371, 458] on select "Beginner Intermediate Expert" at bounding box center [540, 475] width 338 height 35
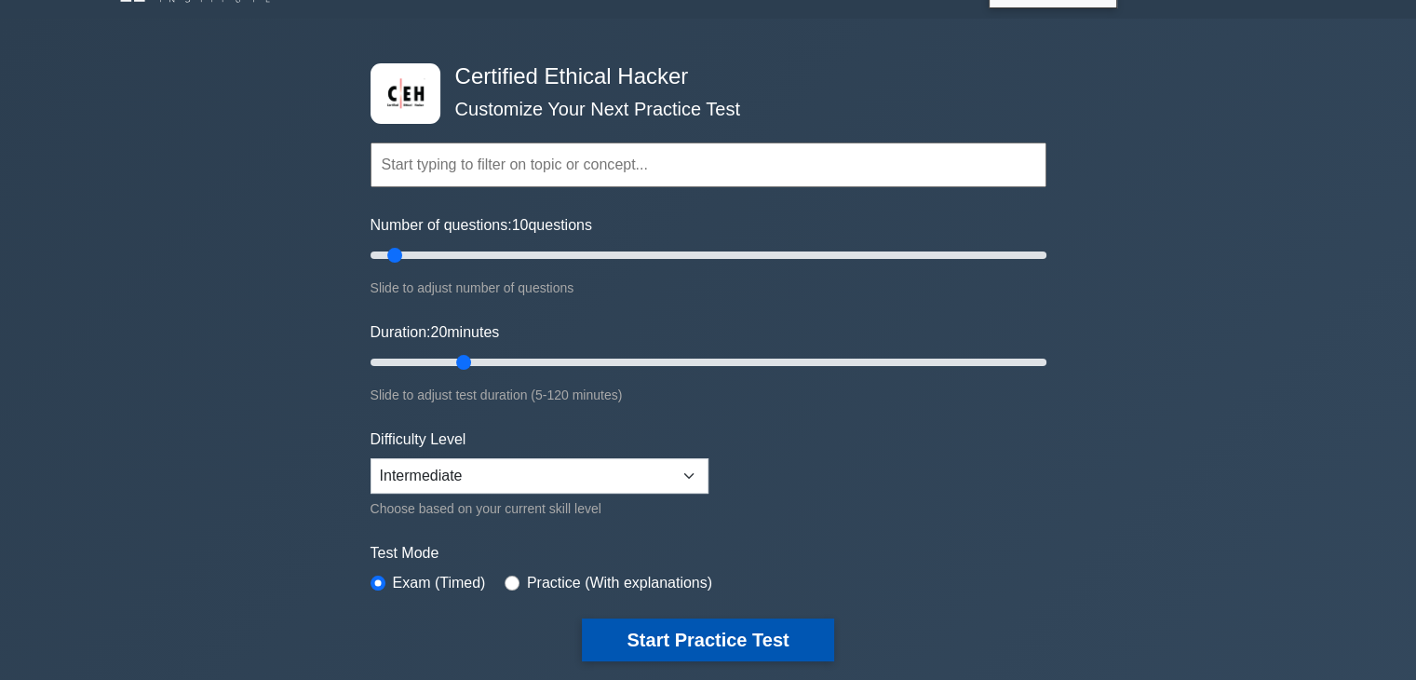
click at [670, 633] on button "Start Practice Test" at bounding box center [707, 639] width 251 height 43
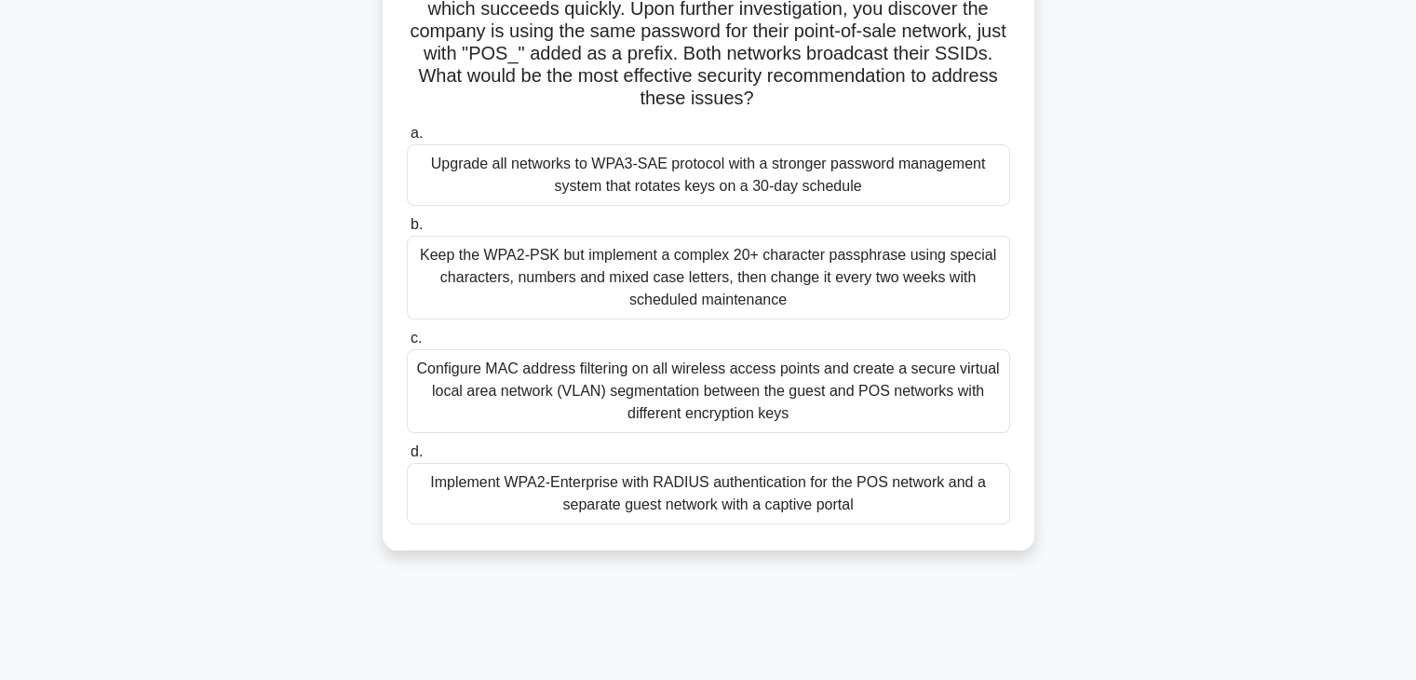
scroll to position [250, 0]
click at [758, 193] on div "Upgrade all networks to WPA3-SAE protocol with a stronger password management s…" at bounding box center [708, 173] width 603 height 61
click at [407, 139] on input "a. Upgrade all networks to WPA3-SAE protocol with a stronger password managemen…" at bounding box center [407, 133] width 0 height 12
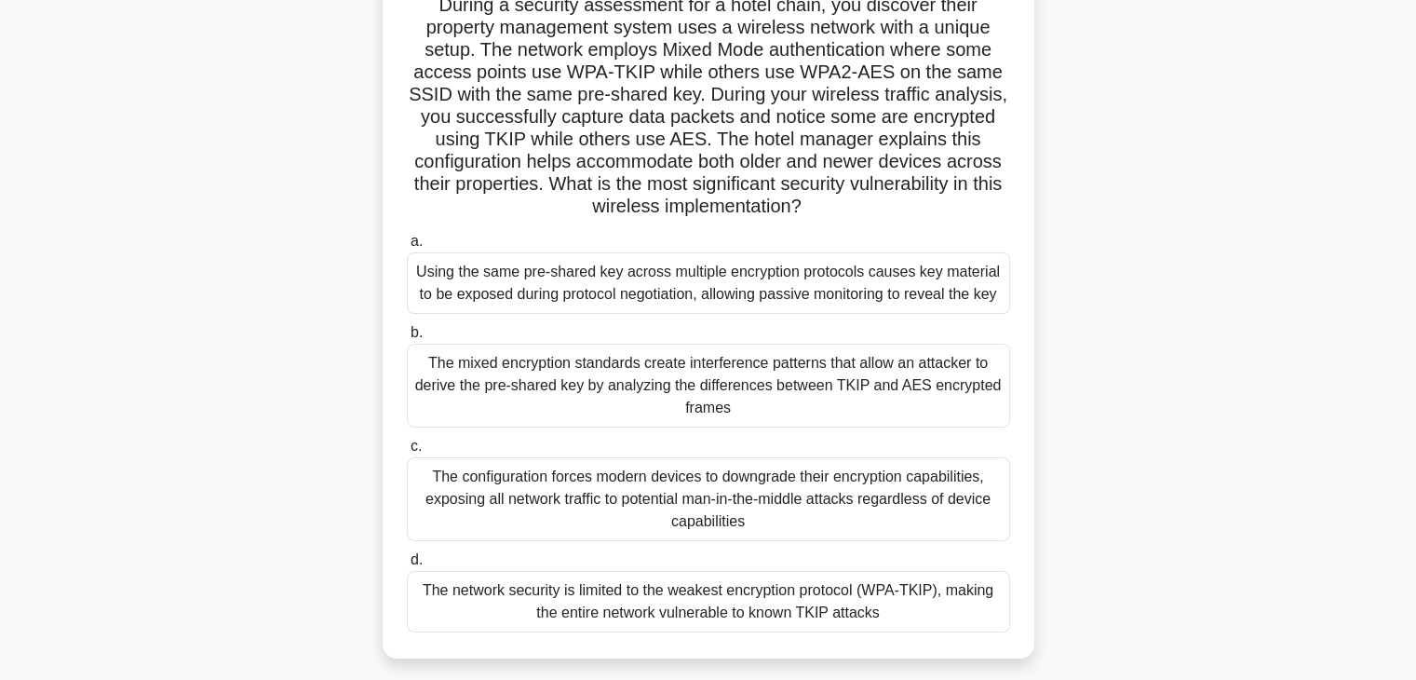
scroll to position [162, 0]
click at [557, 381] on div "The mixed encryption standards create interference patterns that allow an attac…" at bounding box center [708, 386] width 603 height 84
click at [407, 340] on input "b. The mixed encryption standards create interference patterns that allow an at…" at bounding box center [407, 334] width 0 height 12
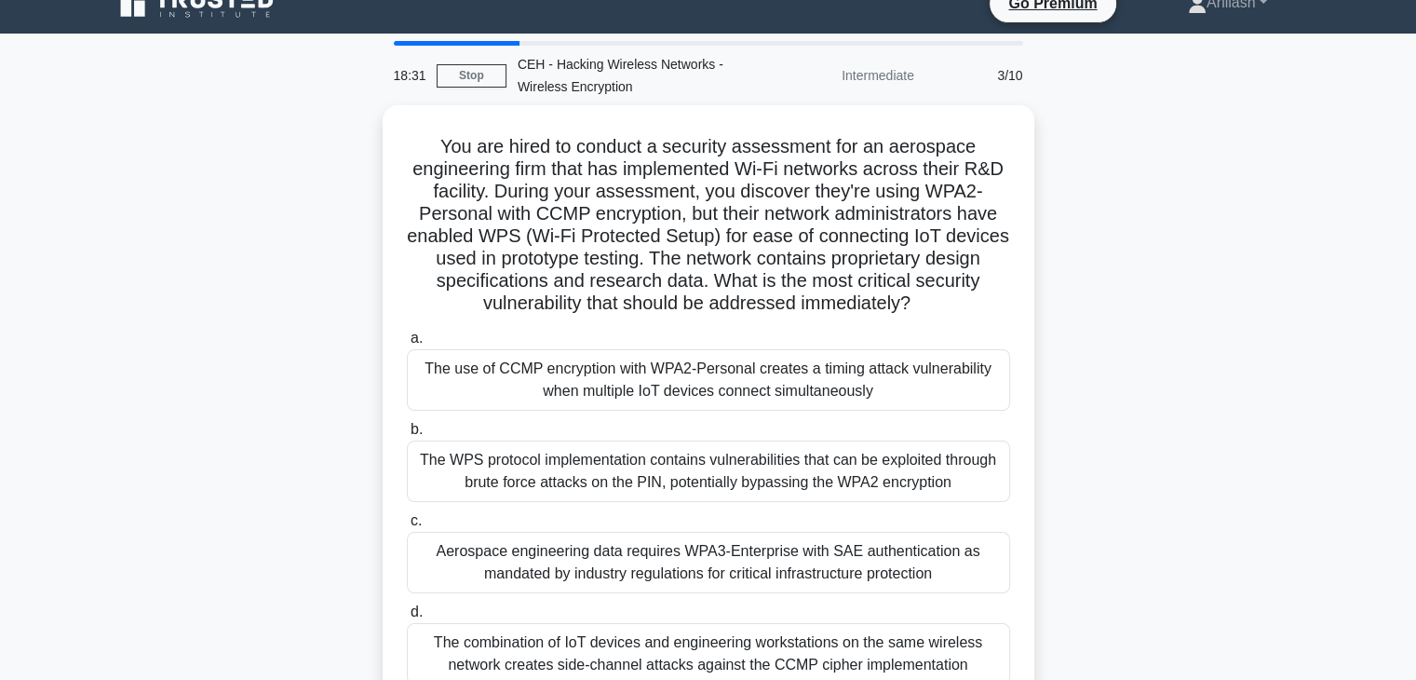
scroll to position [0, 0]
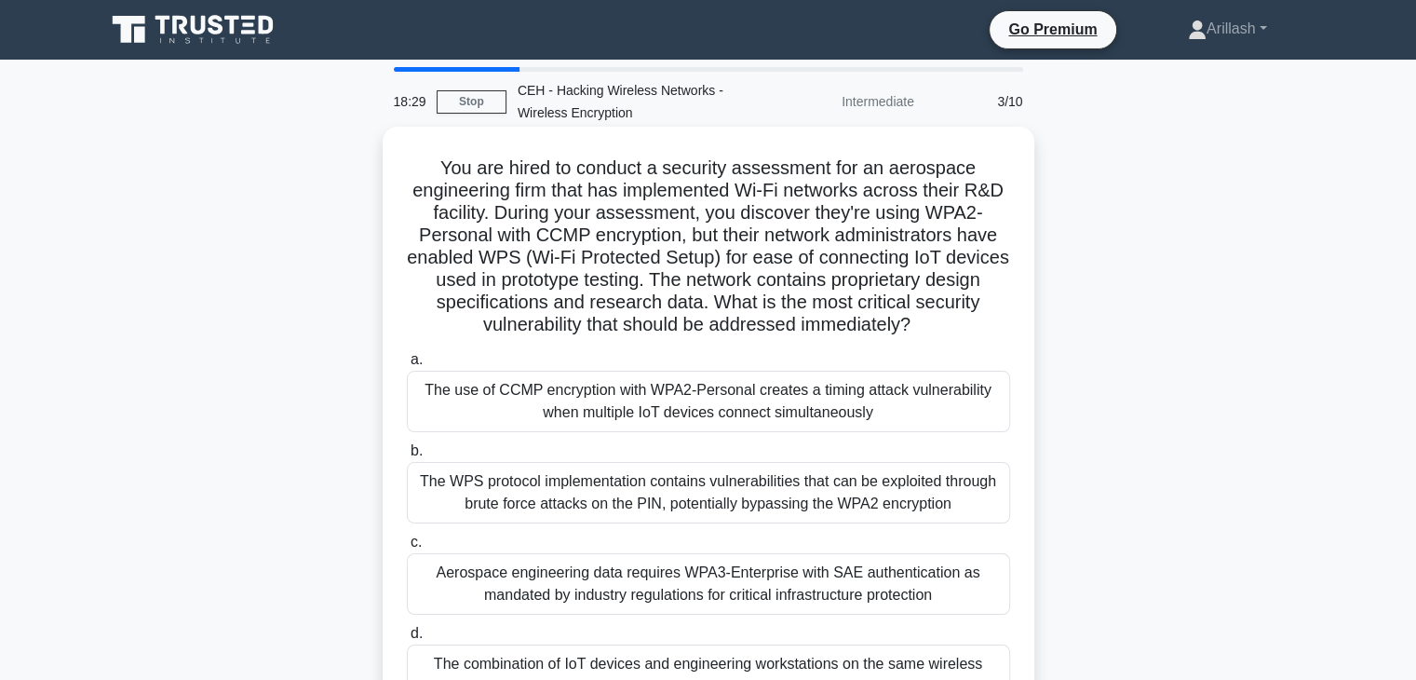
click at [570, 405] on div "The use of CCMP encryption with WPA2-Personal creates a timing attack vulnerabi…" at bounding box center [708, 401] width 603 height 61
click at [407, 366] on input "a. The use of CCMP encryption with WPA2-Personal creates a timing attack vulner…" at bounding box center [407, 360] width 0 height 12
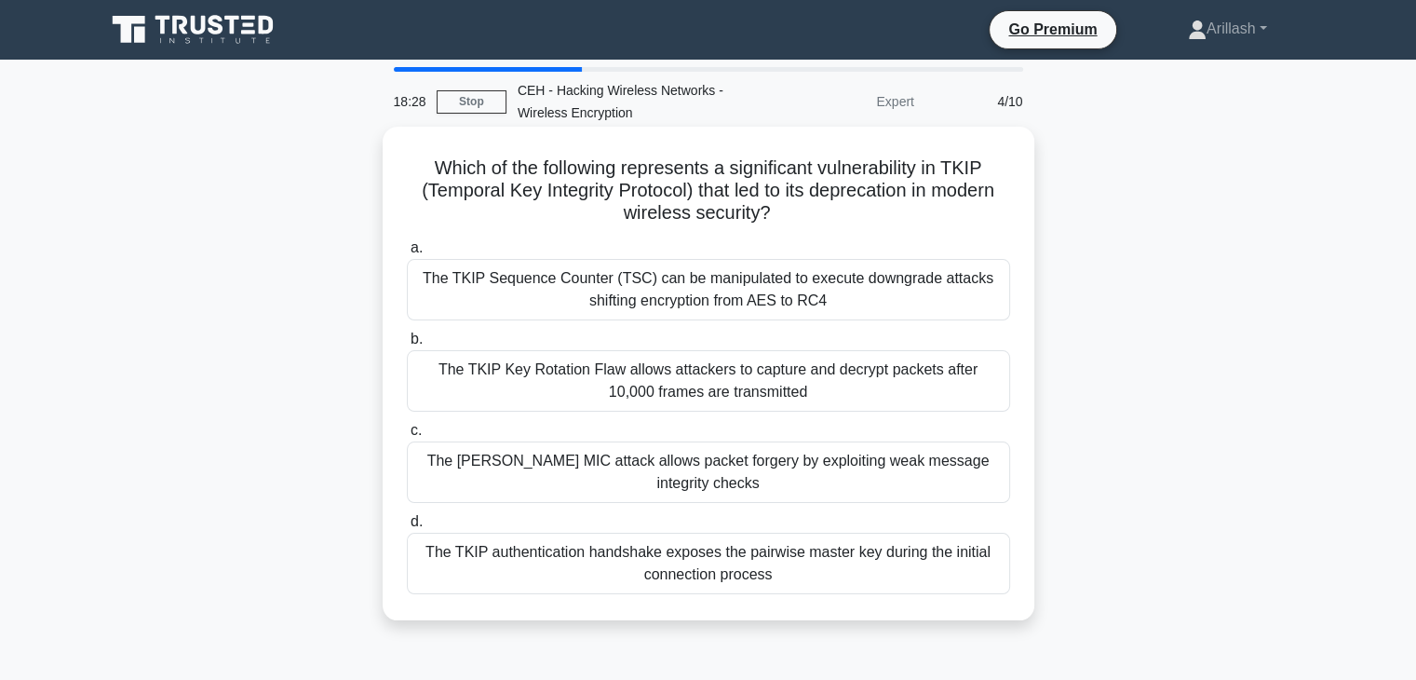
click at [609, 392] on div "The TKIP Key Rotation Flaw allows attackers to capture and decrypt packets afte…" at bounding box center [708, 380] width 603 height 61
click at [407, 345] on input "b. The TKIP Key Rotation Flaw allows attackers to capture and decrypt packets a…" at bounding box center [407, 339] width 0 height 12
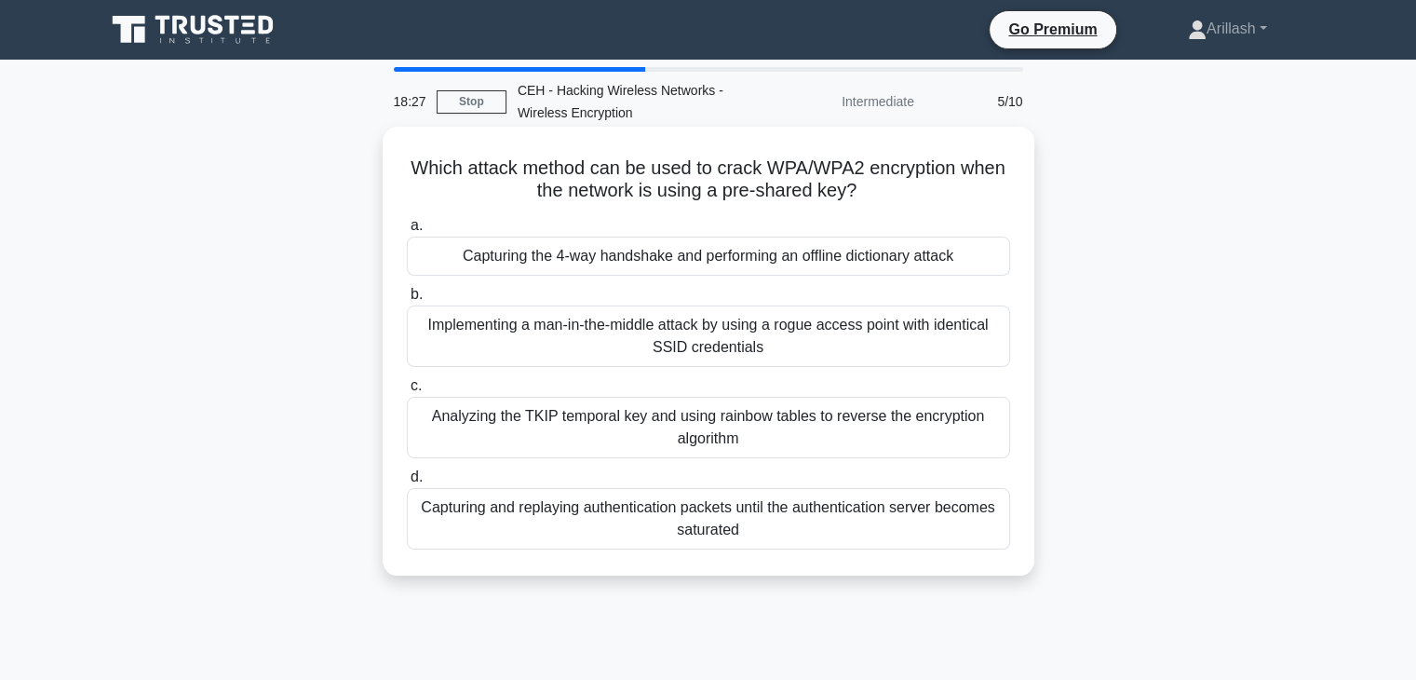
click at [609, 418] on div "Analyzing the TKIP temporal key and using rainbow tables to reverse the encrypt…" at bounding box center [708, 427] width 603 height 61
click at [407, 392] on input "c. Analyzing the TKIP temporal key and using rainbow tables to reverse the encr…" at bounding box center [407, 386] width 0 height 12
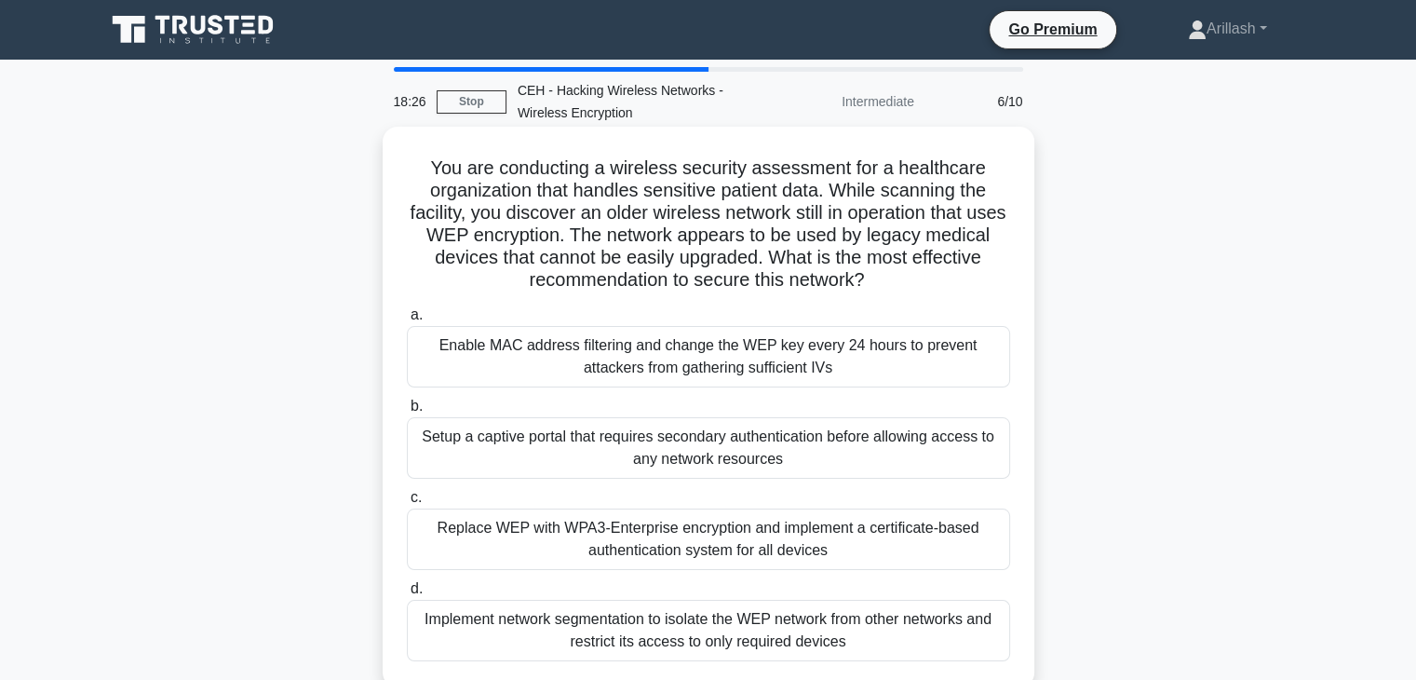
click at [609, 444] on div "Setup a captive portal that requires secondary authentication before allowing a…" at bounding box center [708, 447] width 603 height 61
click at [407, 412] on input "b. Setup a captive portal that requires secondary authentication before allowin…" at bounding box center [407, 406] width 0 height 12
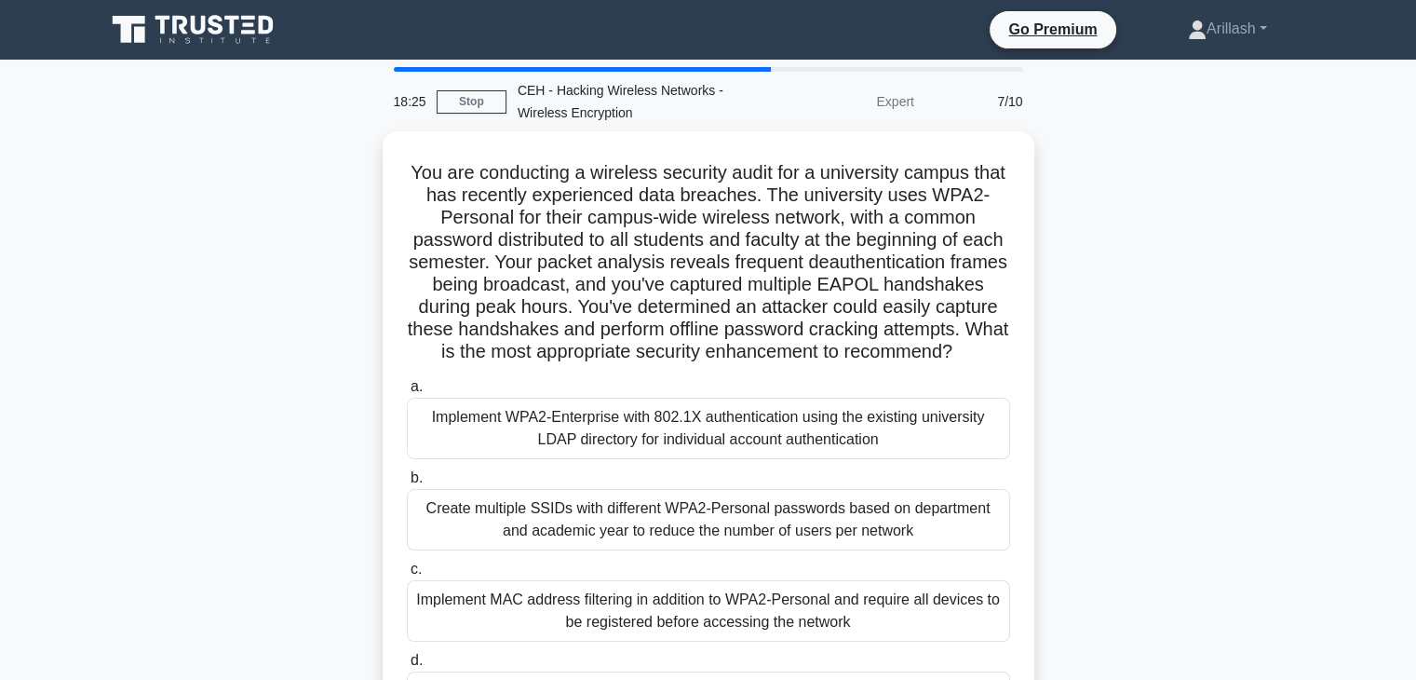
click at [609, 444] on div "Implement WPA2-Enterprise with 802.1X authentication using the existing univers…" at bounding box center [708, 428] width 603 height 61
click at [407, 393] on input "a. Implement WPA2-Enterprise with 802.1X authentication using the existing univ…" at bounding box center [407, 387] width 0 height 12
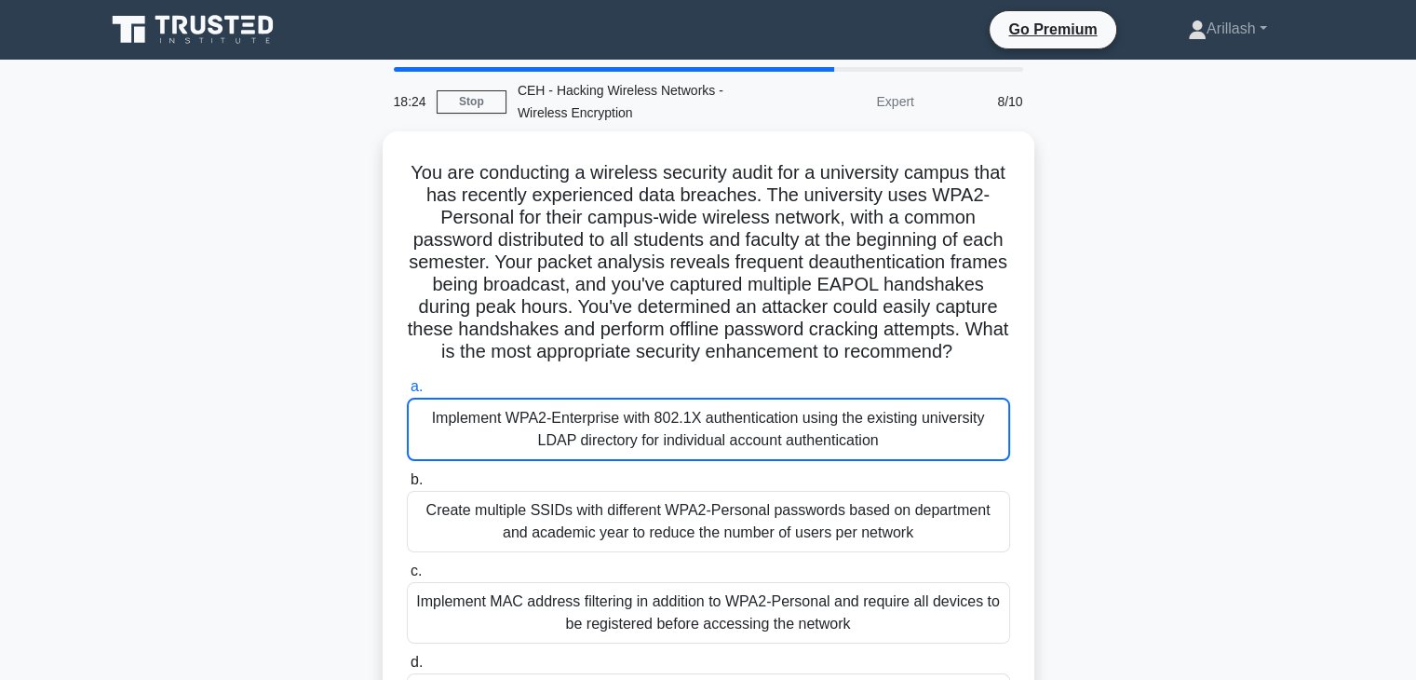
click at [609, 444] on div "Implement WPA2-Enterprise with 802.1X authentication using the existing univers…" at bounding box center [708, 429] width 603 height 63
click at [407, 393] on input "a. Implement WPA2-Enterprise with 802.1X authentication using the existing univ…" at bounding box center [407, 387] width 0 height 12
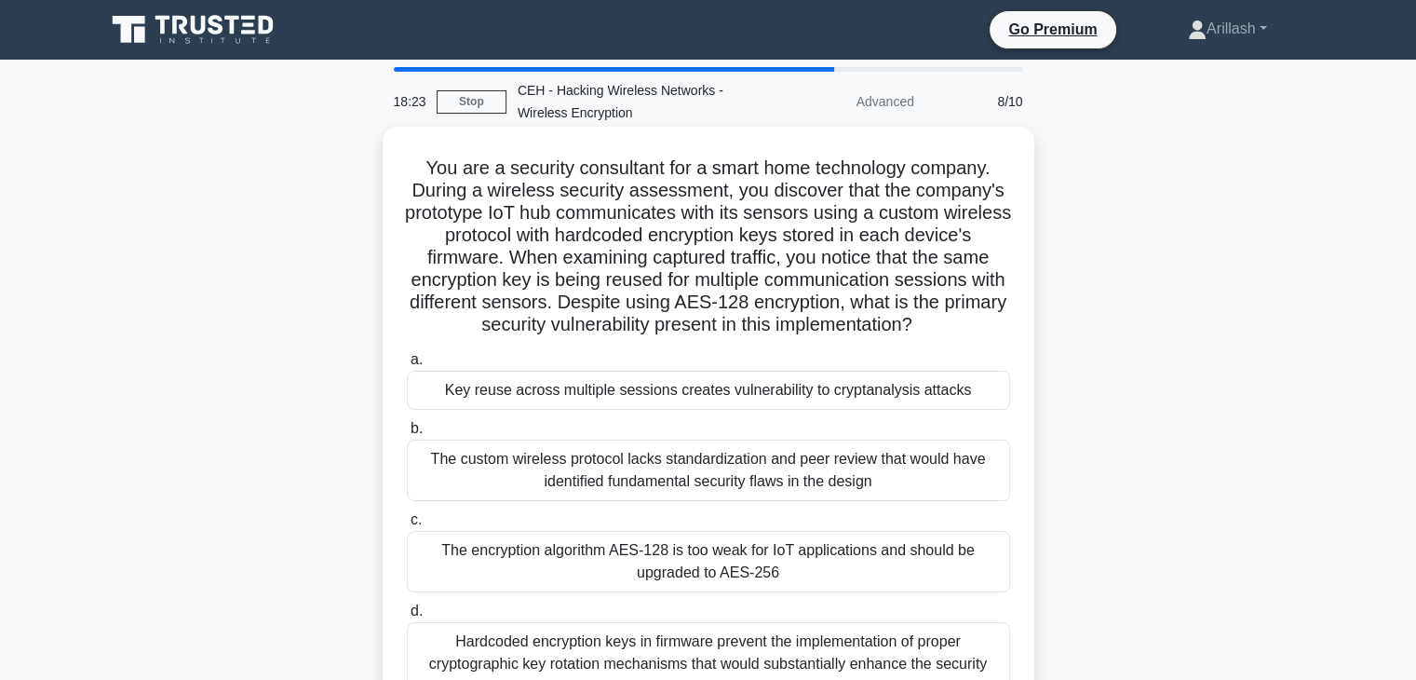
click at [611, 470] on div "The custom wireless protocol lacks standardization and peer review that would h…" at bounding box center [708, 469] width 603 height 61
click at [407, 435] on input "b. The custom wireless protocol lacks standardization and peer review that woul…" at bounding box center [407, 429] width 0 height 12
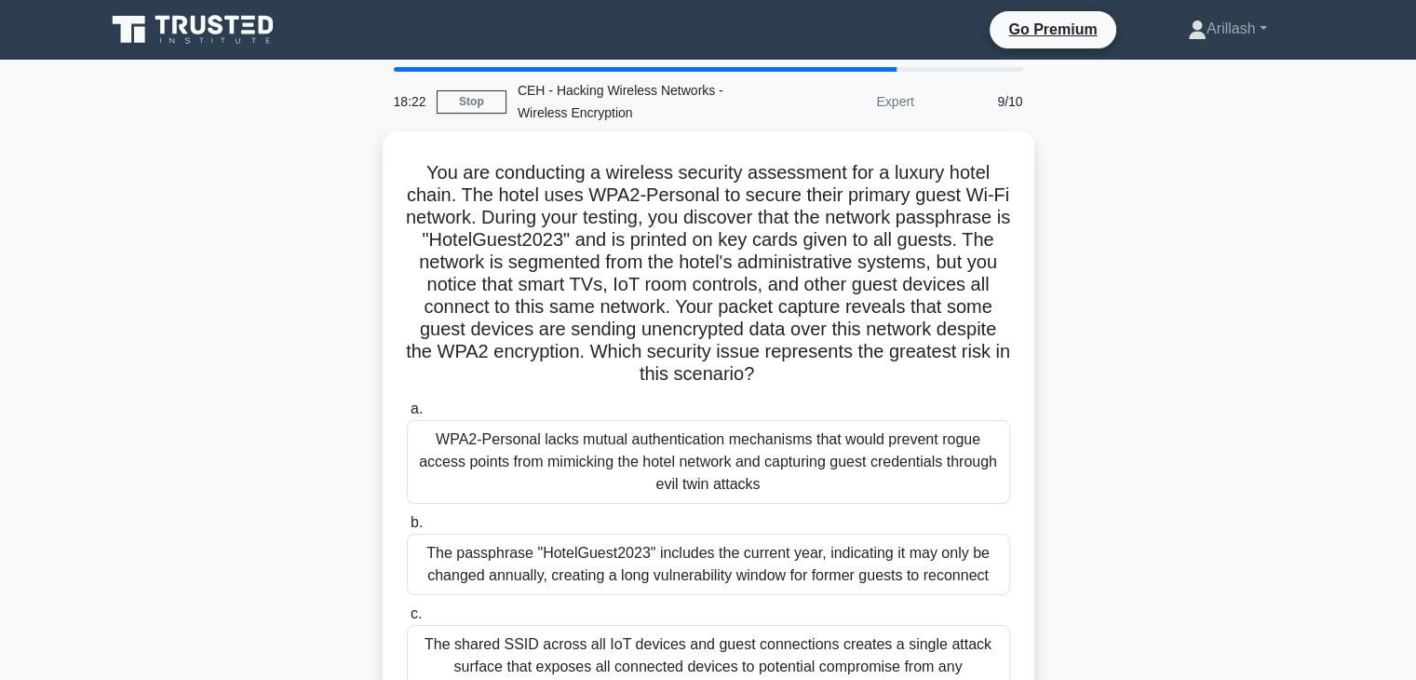
click at [611, 470] on div "WPA2-Personal lacks mutual authentication mechanisms that would prevent rogue a…" at bounding box center [708, 462] width 603 height 84
click at [407, 415] on input "a. WPA2-Personal lacks mutual authentication mechanisms that would prevent rogu…" at bounding box center [407, 409] width 0 height 12
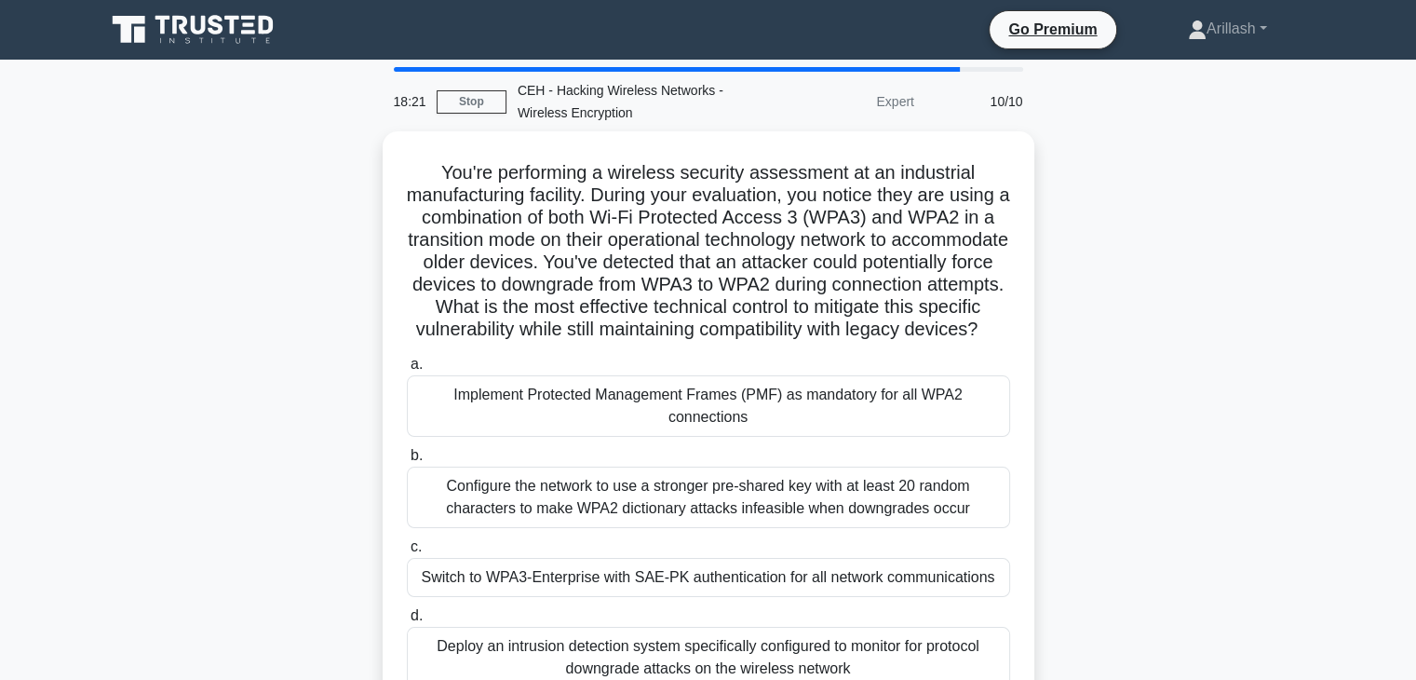
click at [611, 470] on div "Configure the network to use a stronger pre-shared key with at least 20 random …" at bounding box center [708, 496] width 603 height 61
click at [407, 462] on input "b. Configure the network to use a stronger pre-shared key with at least 20 rand…" at bounding box center [407, 456] width 0 height 12
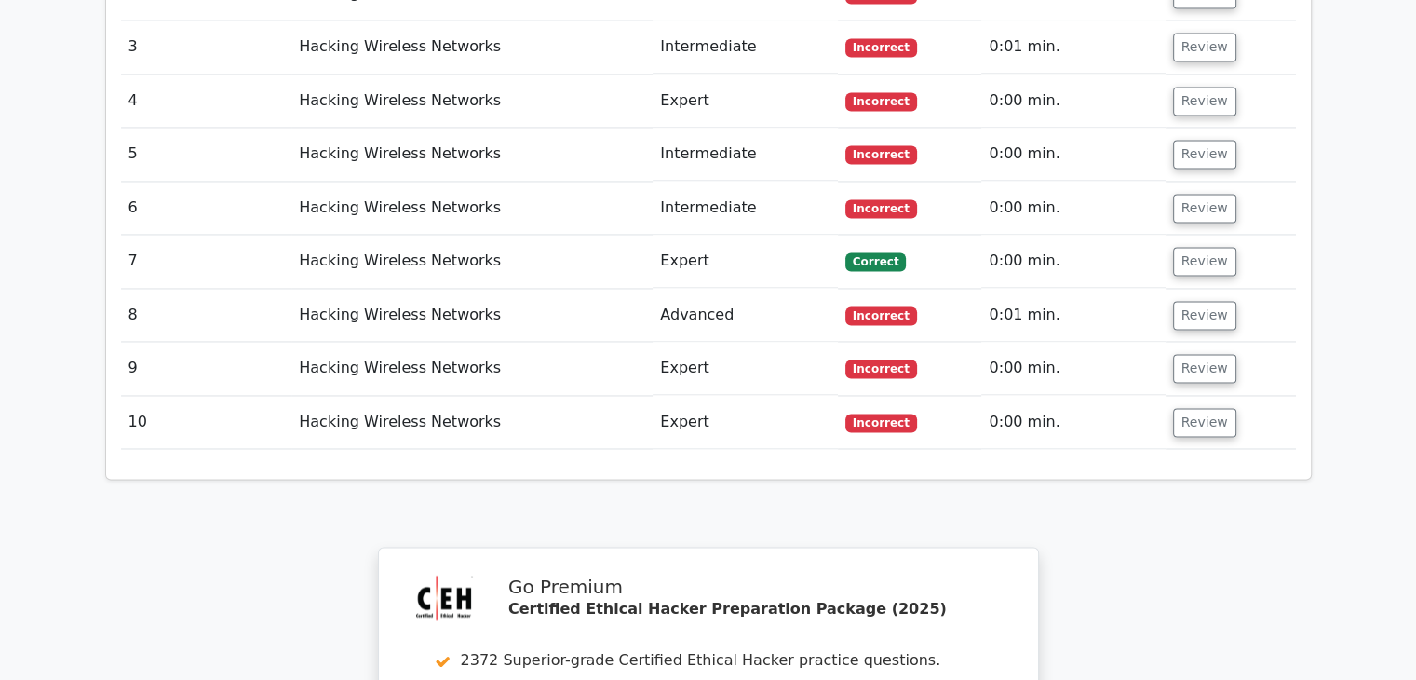
scroll to position [2908, 0]
